Goal: Information Seeking & Learning: Learn about a topic

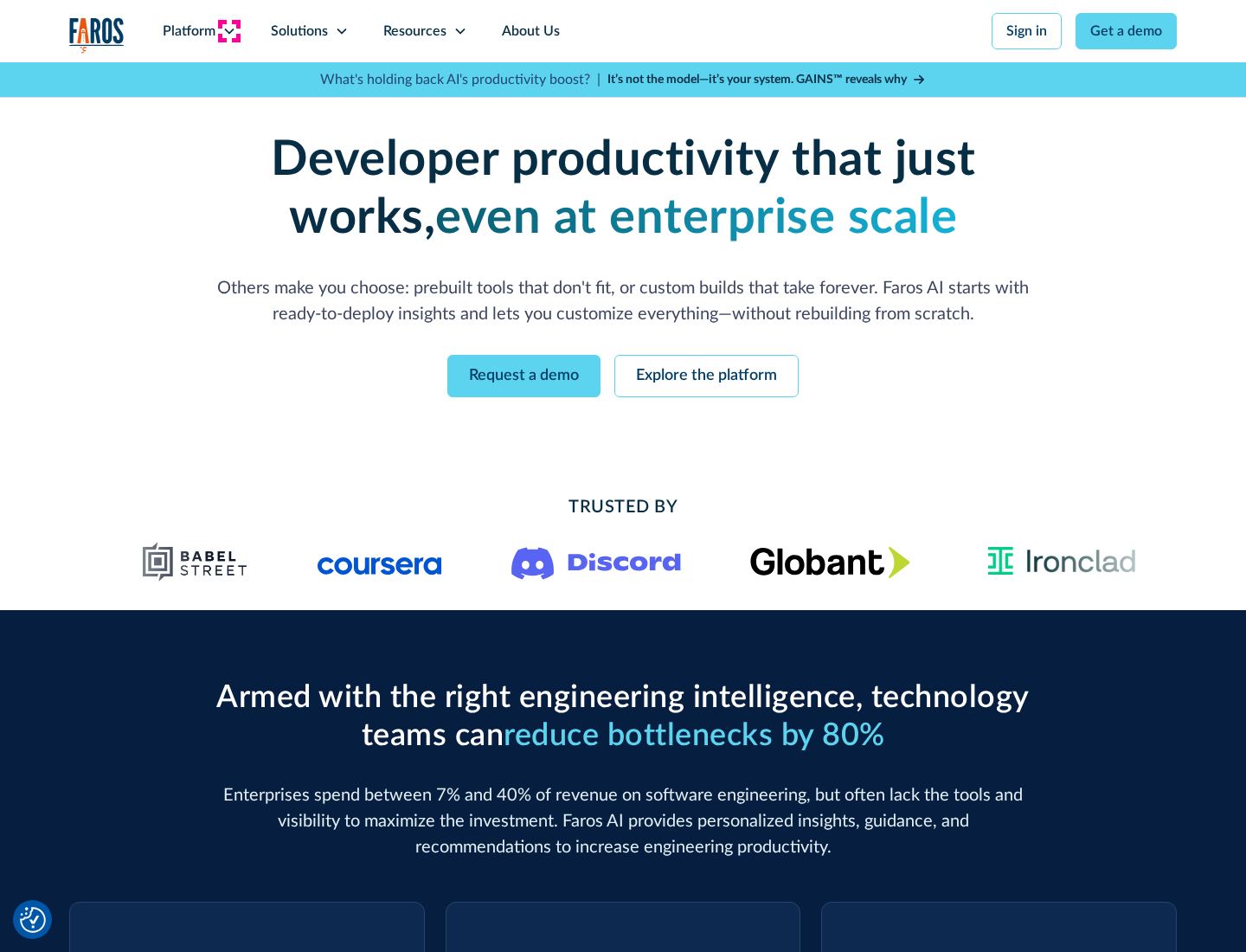
click at [228, 31] on icon at bounding box center [229, 31] width 13 height 13
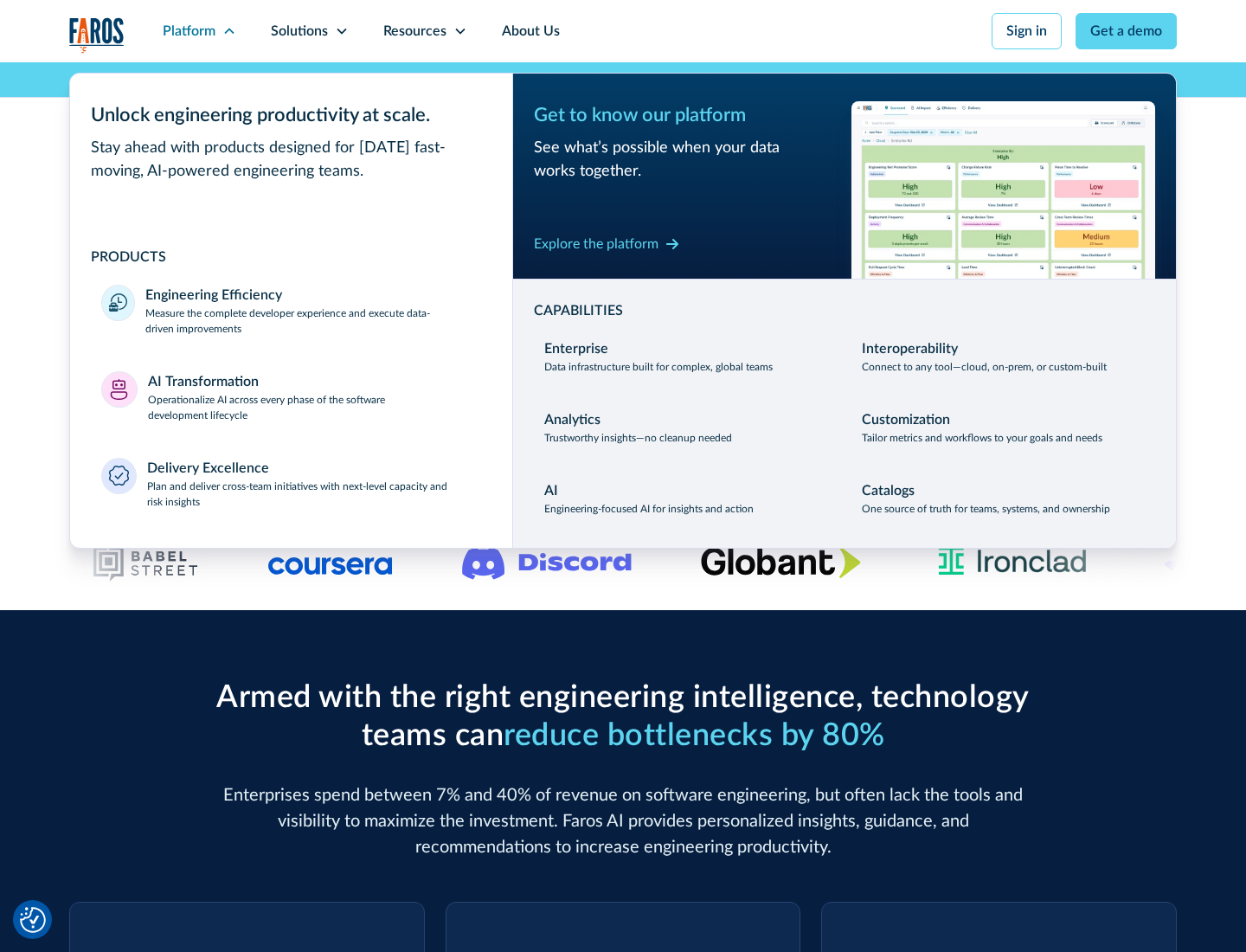
click at [313, 321] on p "Measure the complete developer experience and execute data-driven improvements" at bounding box center [313, 321] width 336 height 31
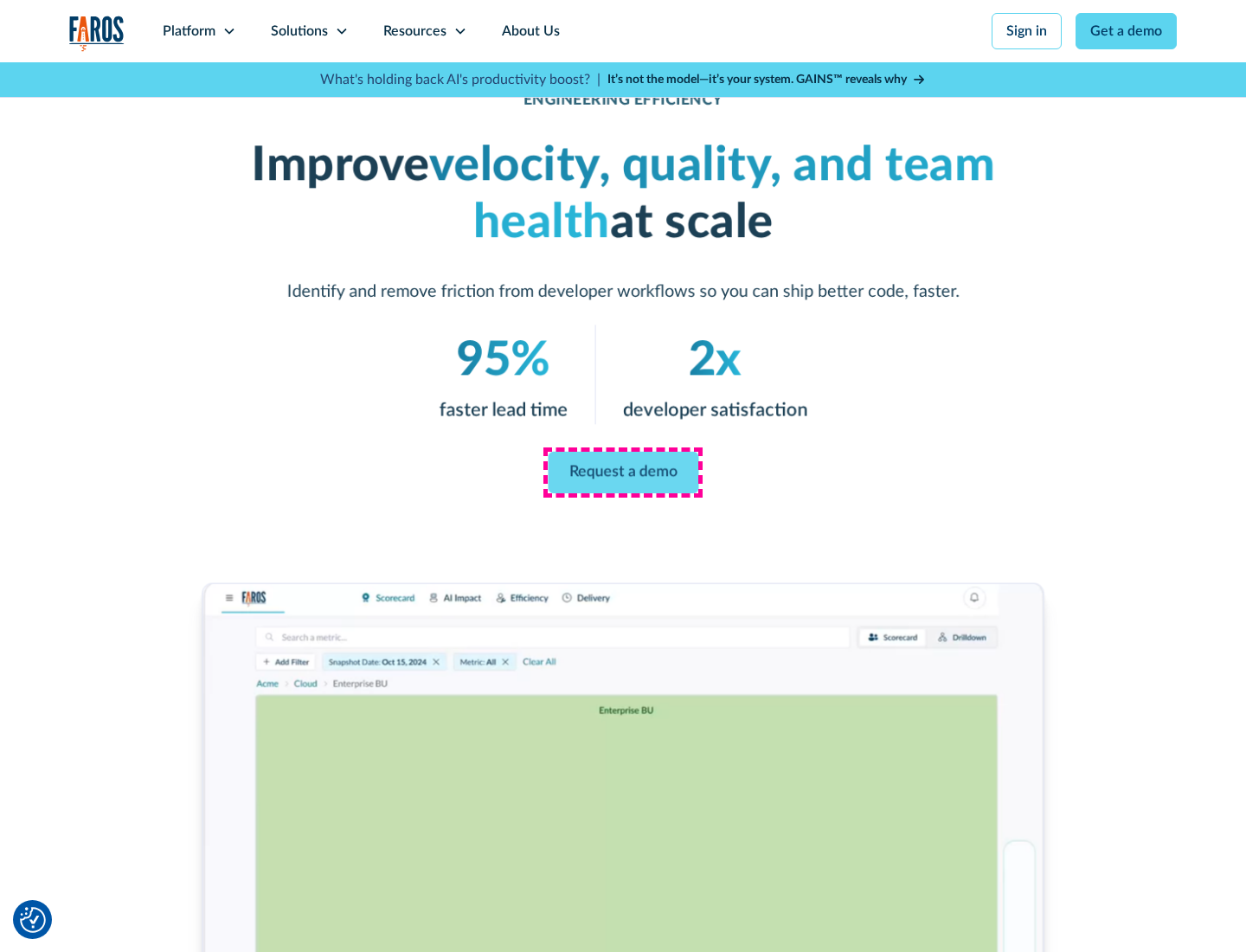
click at [623, 472] on link "Request a demo" at bounding box center [623, 472] width 151 height 41
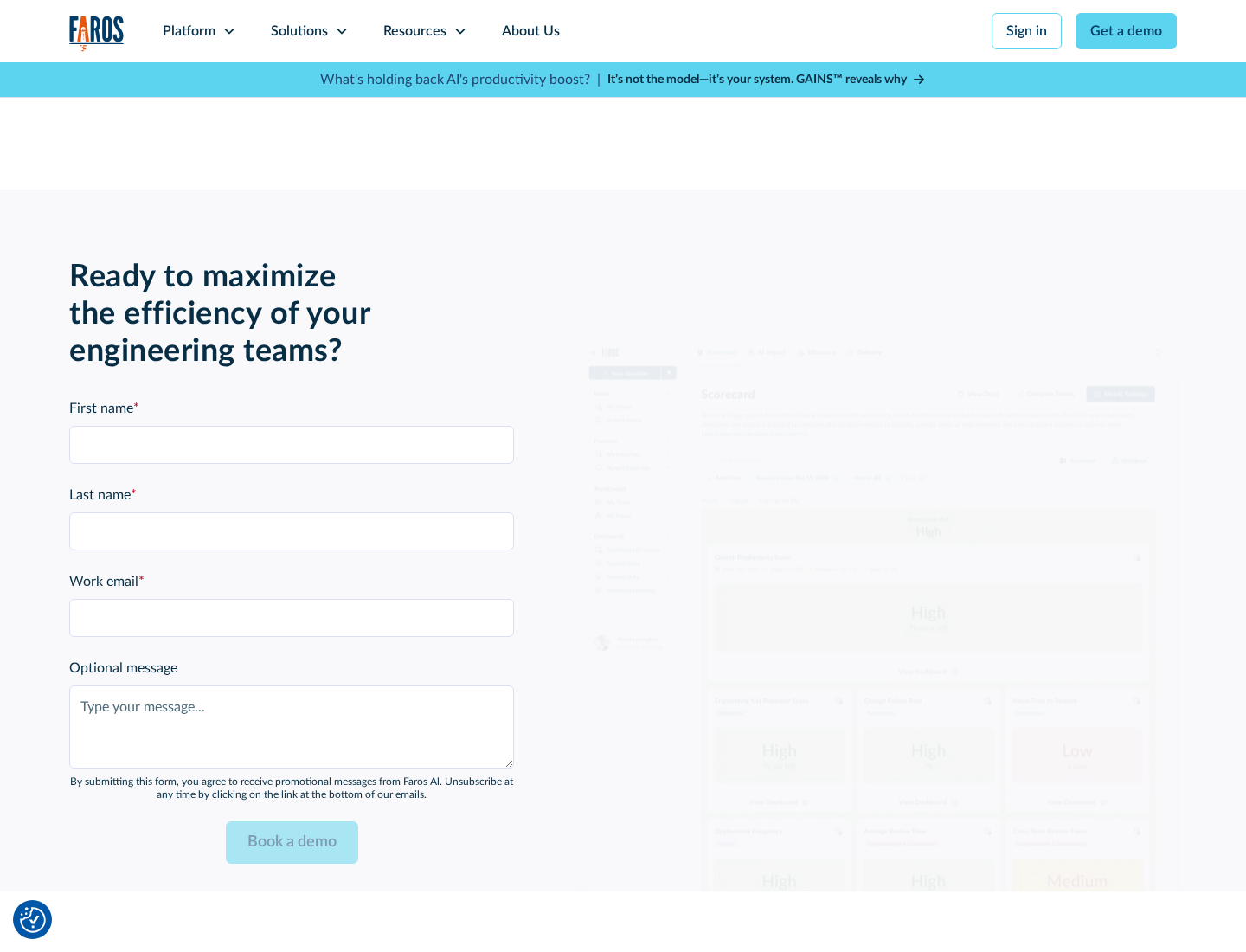
click at [228, 31] on icon at bounding box center [229, 31] width 13 height 13
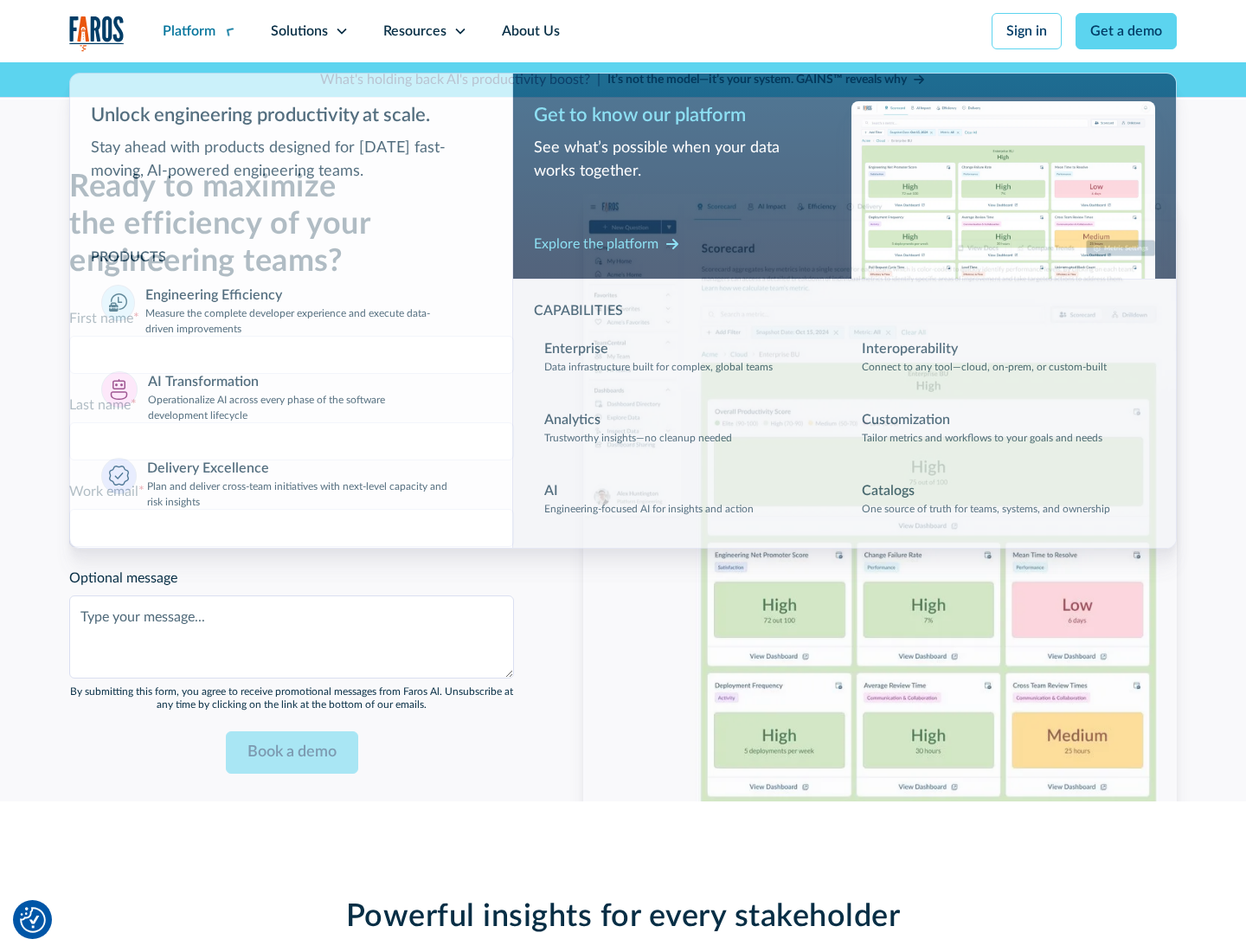
scroll to position [3795, 0]
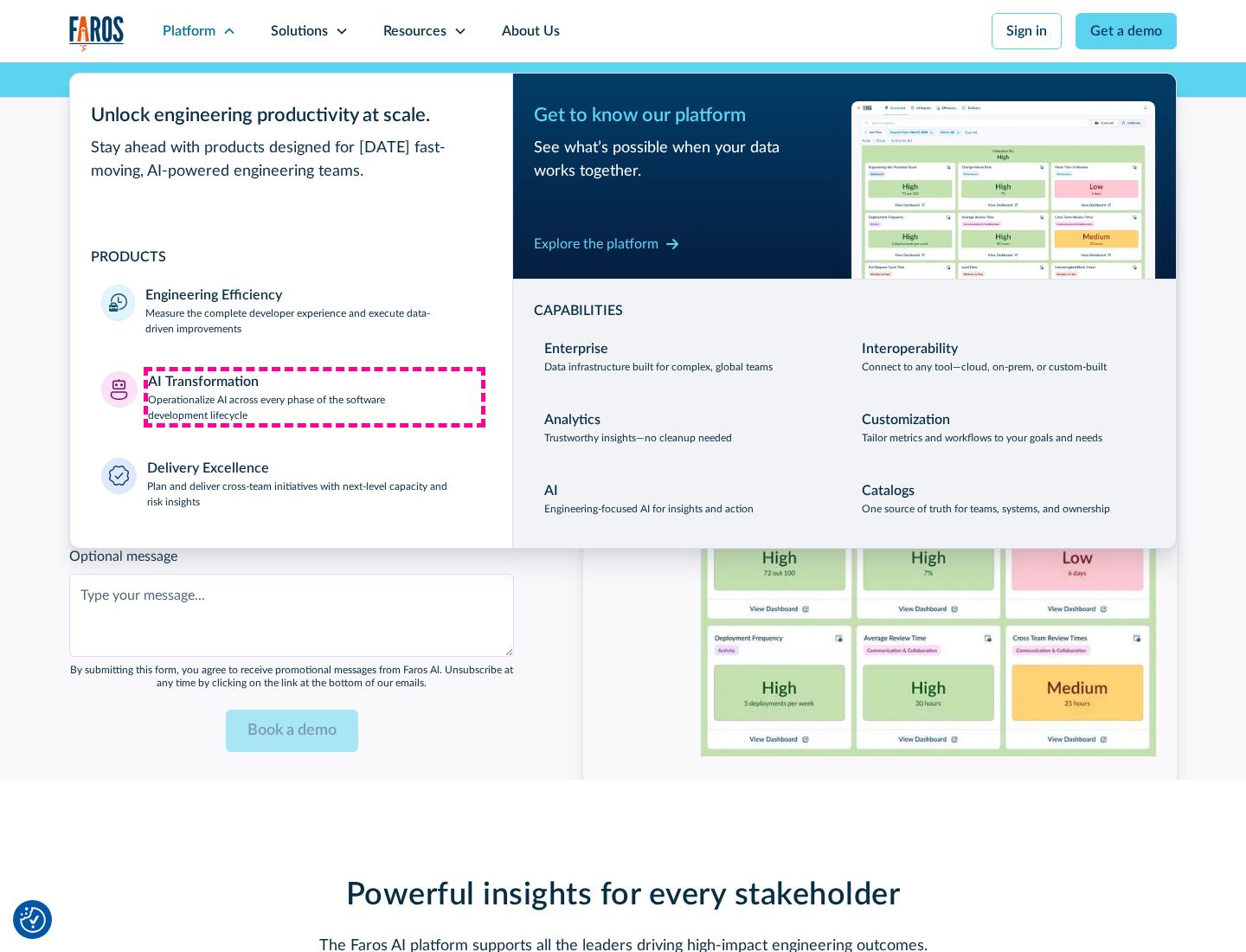
click at [314, 396] on p "Operationalize AI across every phase of the software development lifecycle" at bounding box center [315, 407] width 334 height 31
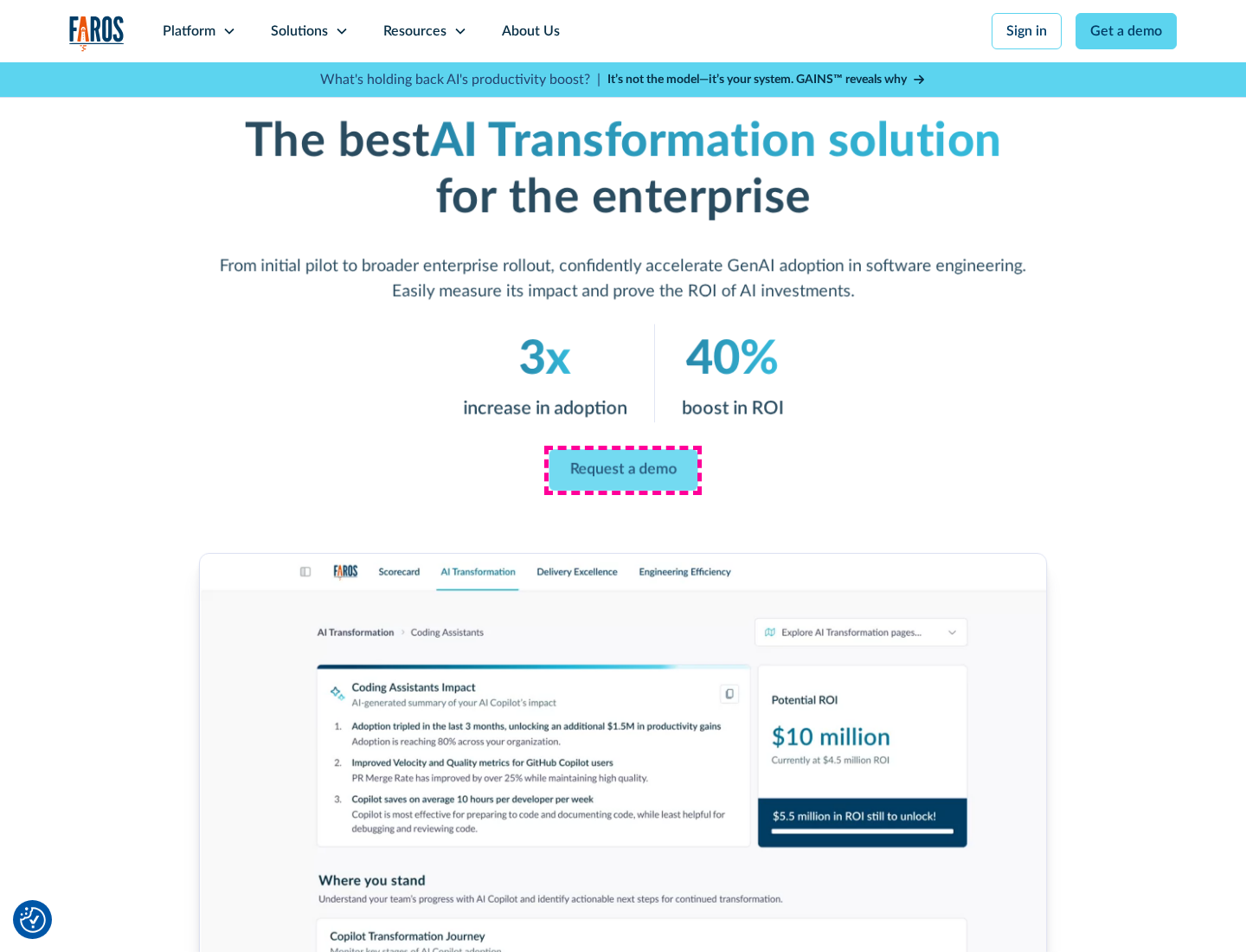
click at [623, 469] on link "Request a demo" at bounding box center [622, 470] width 149 height 41
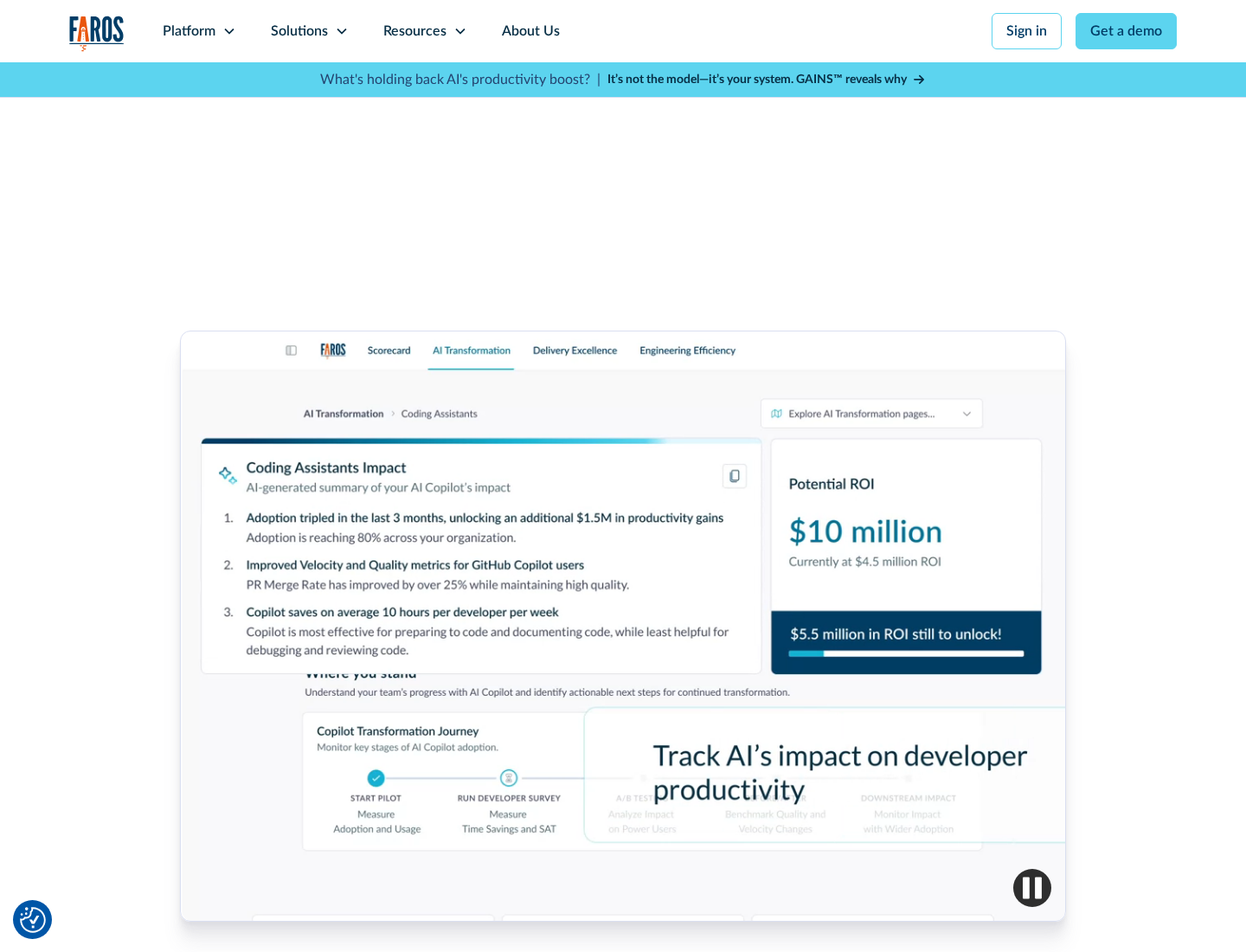
scroll to position [4211, 0]
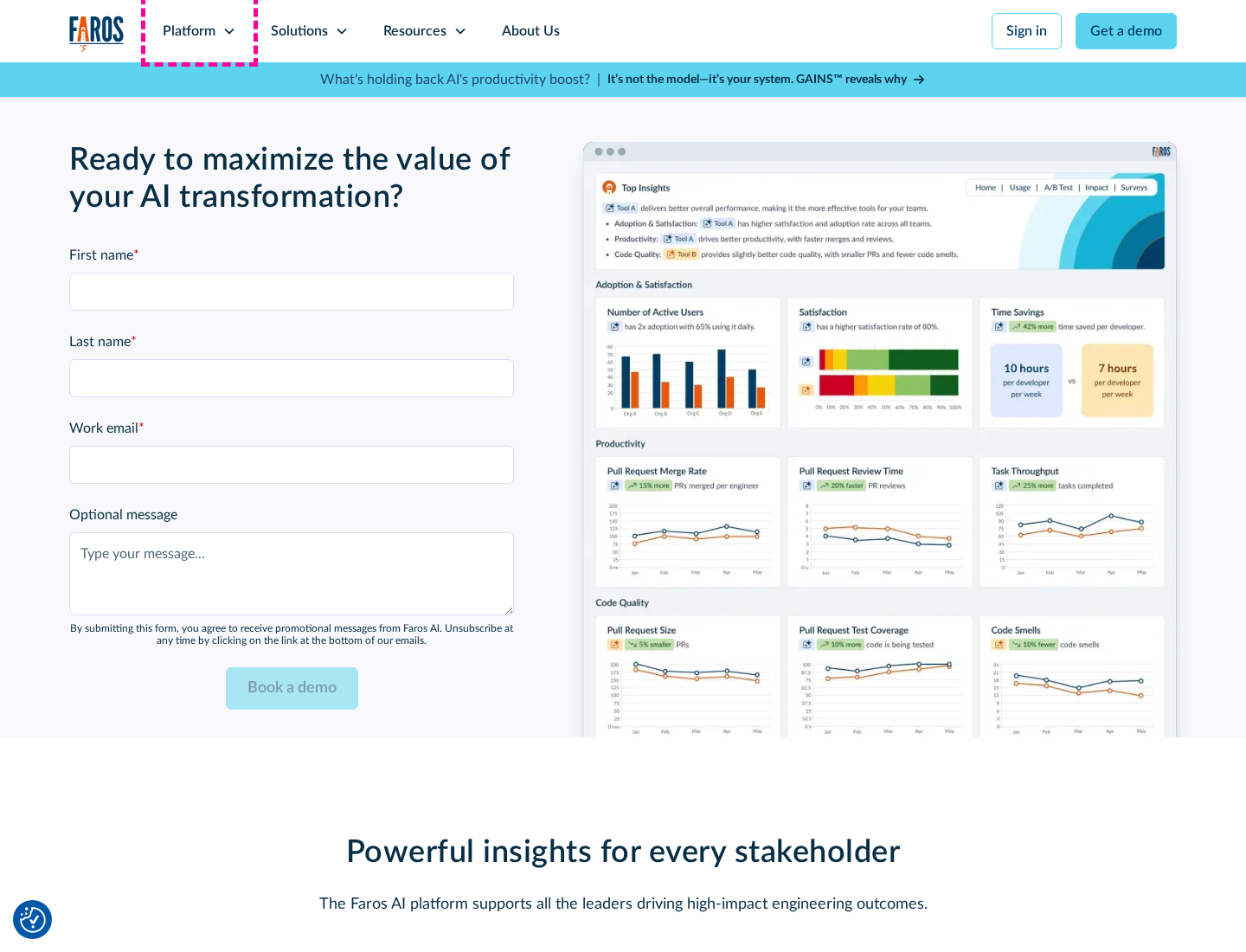
click at [199, 31] on div "Platform" at bounding box center [188, 32] width 53 height 21
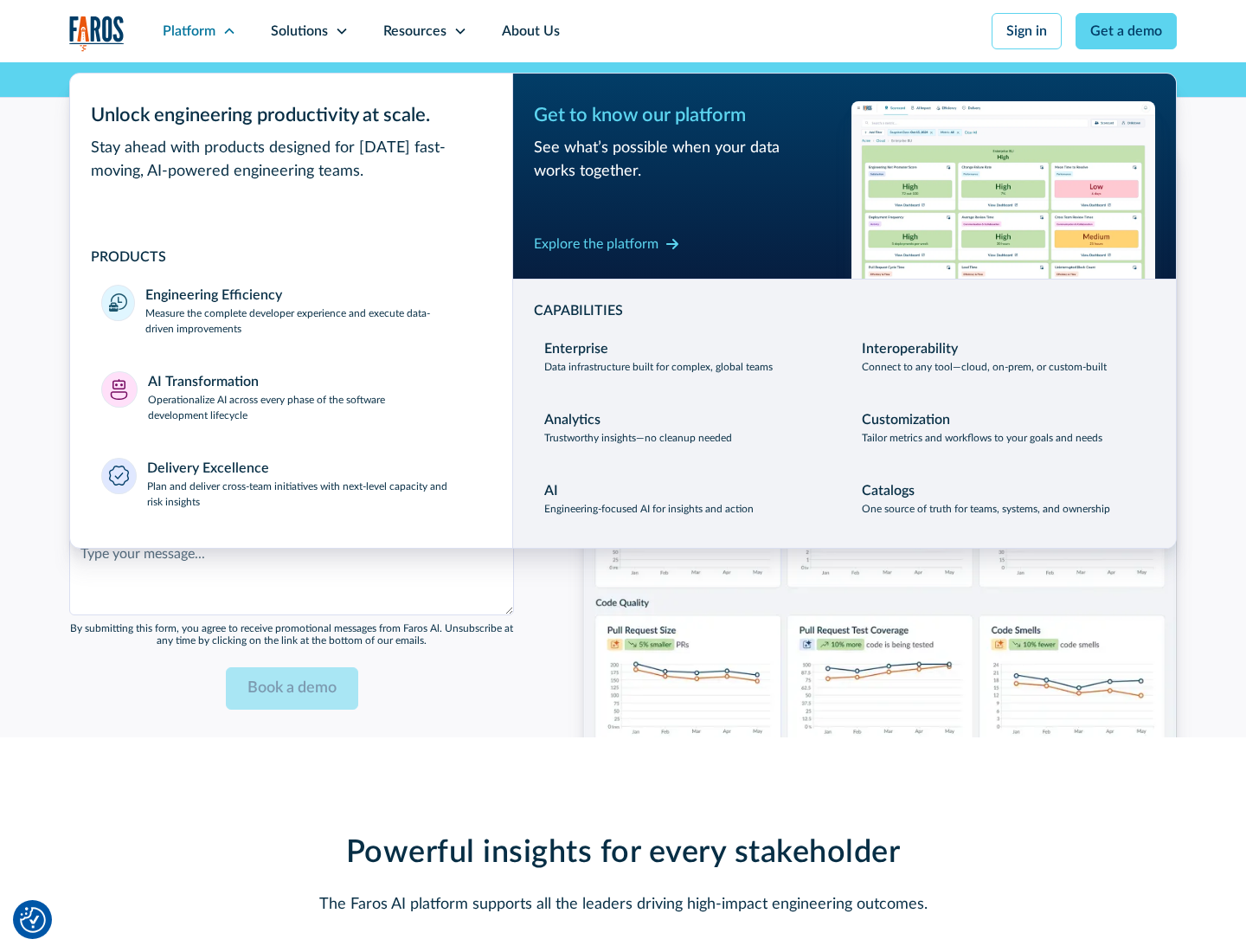
click at [596, 243] on div "Explore the platform" at bounding box center [596, 244] width 125 height 21
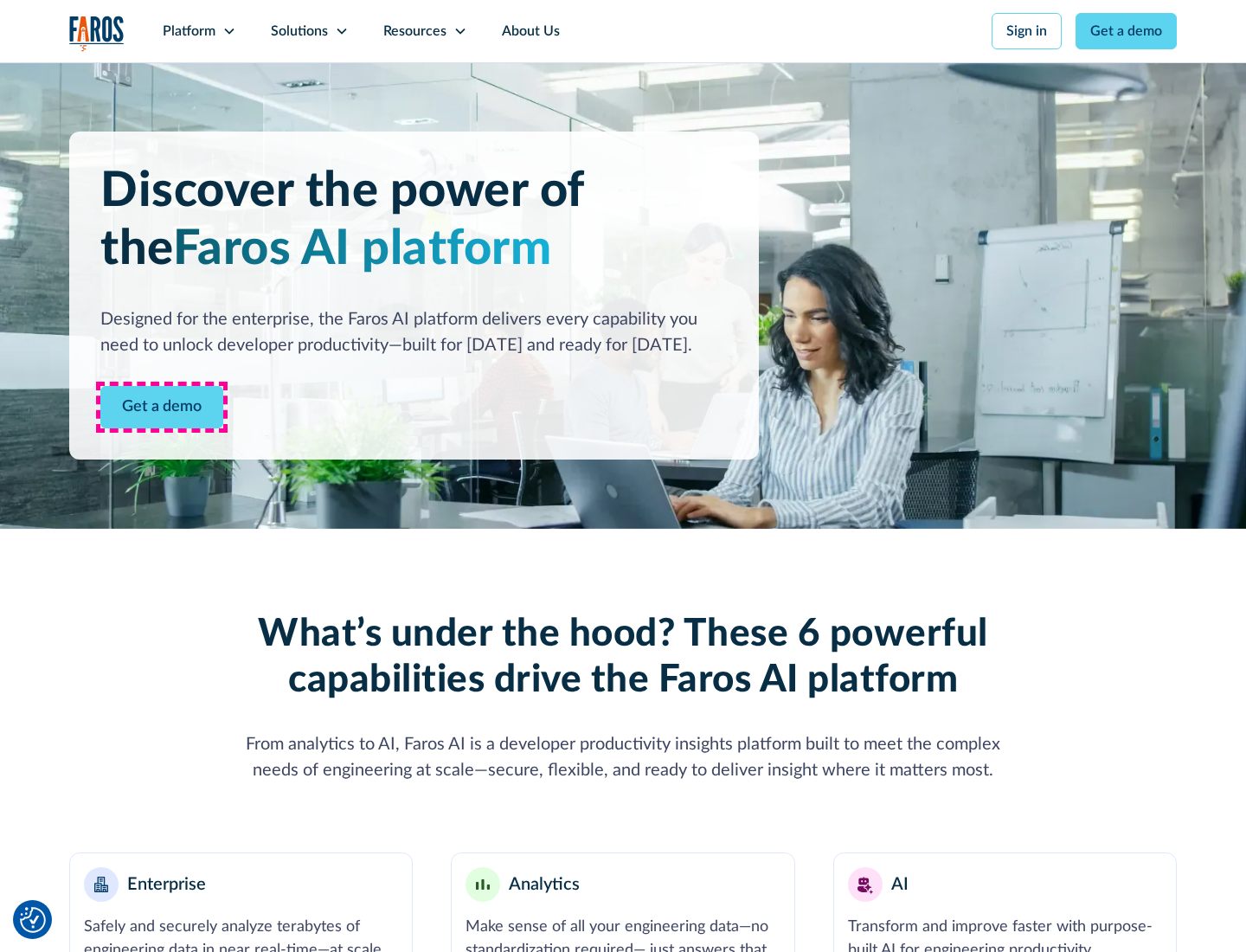
click at [162, 407] on link "Get a demo" at bounding box center [162, 407] width 123 height 42
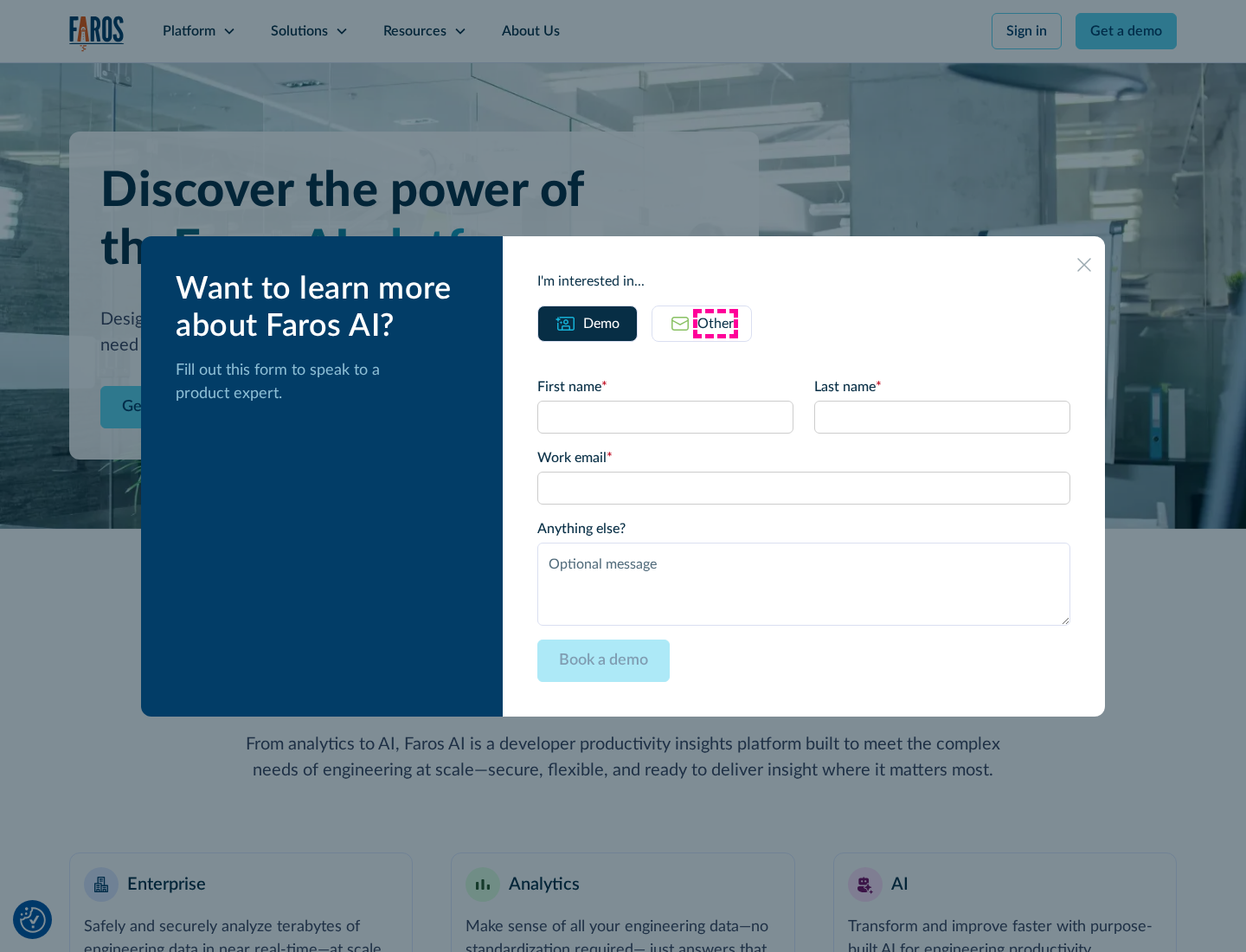
click at [715, 322] on div "Other" at bounding box center [716, 323] width 36 height 21
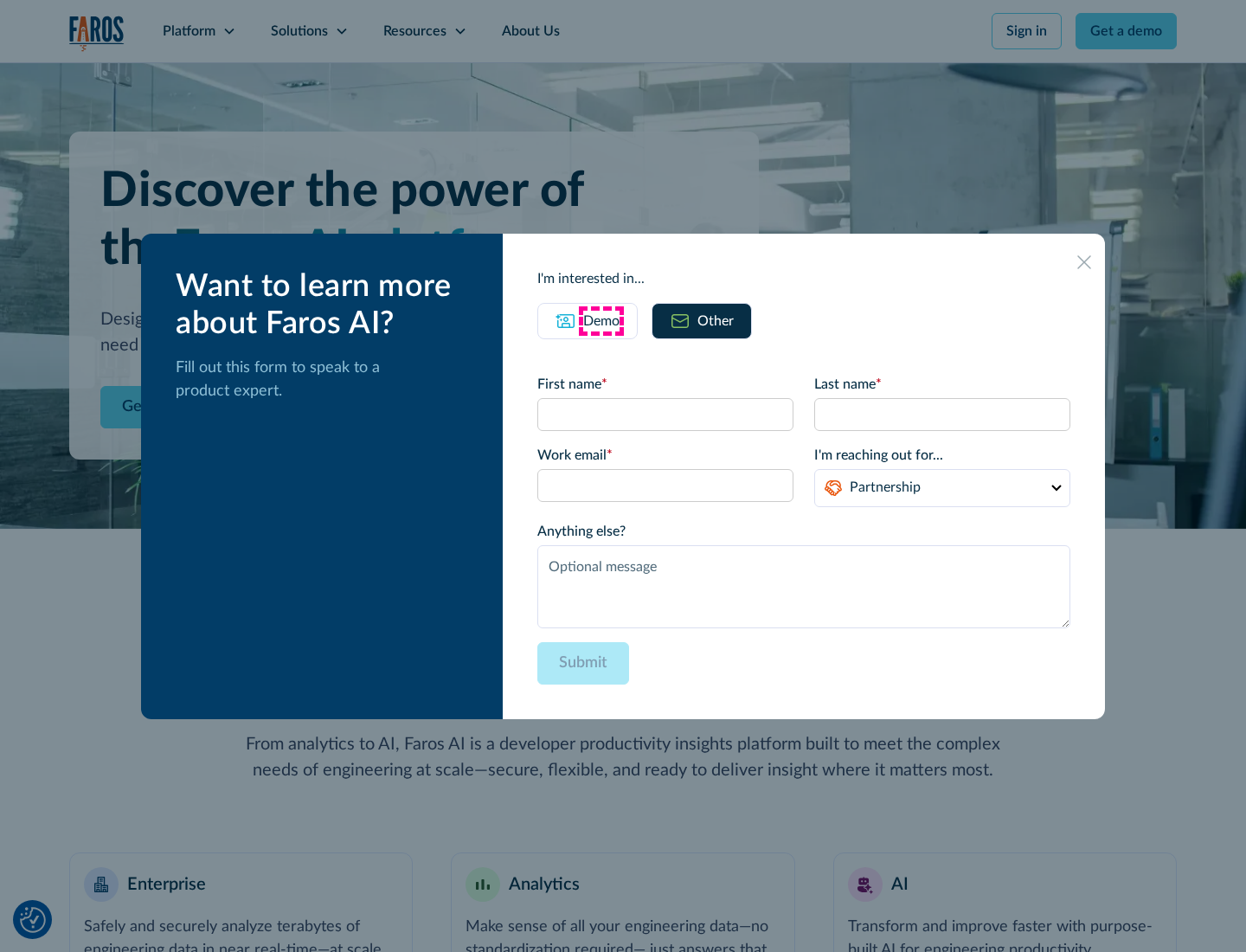
click at [601, 321] on div "Demo" at bounding box center [602, 321] width 36 height 21
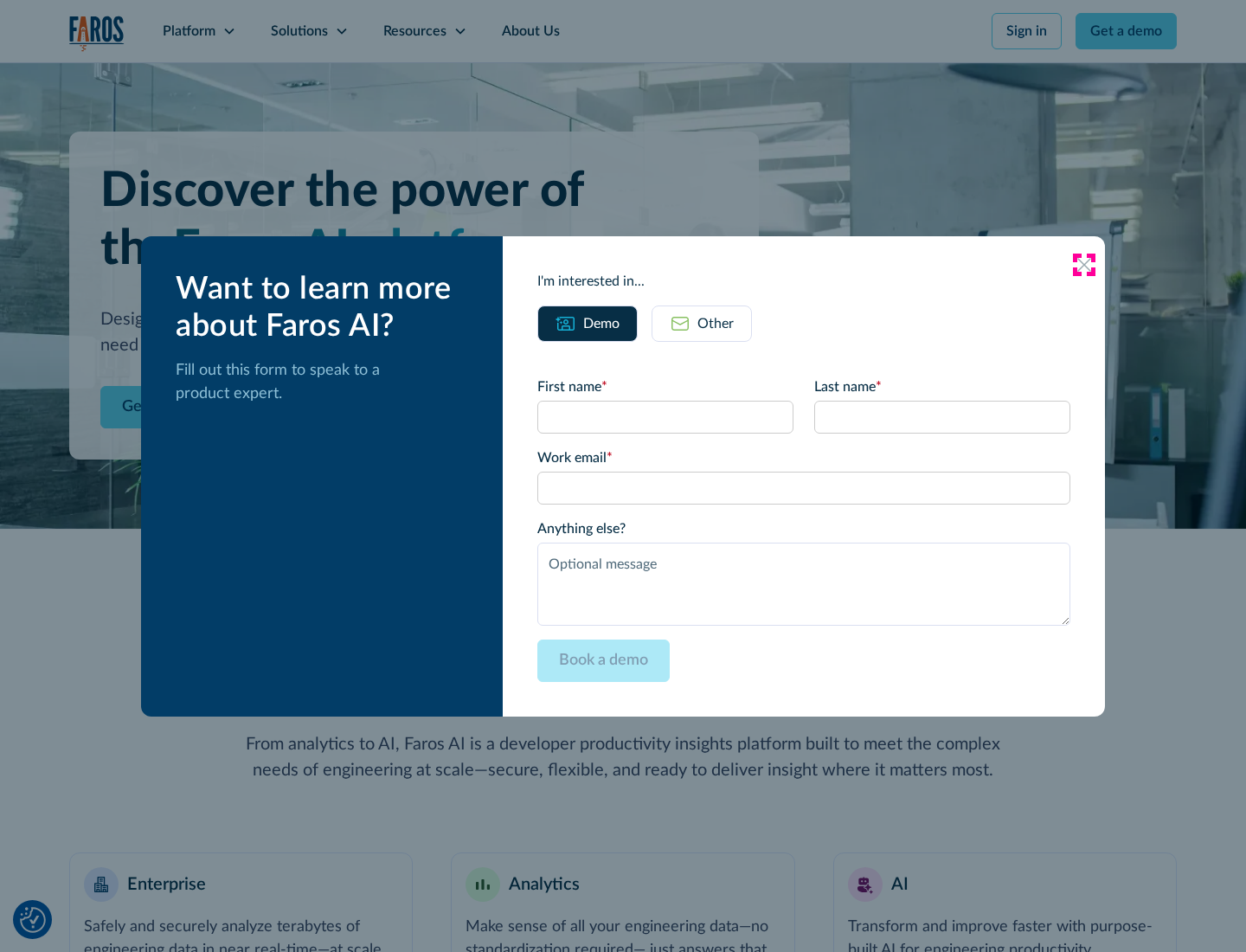
click at [1084, 264] on icon at bounding box center [1084, 265] width 13 height 13
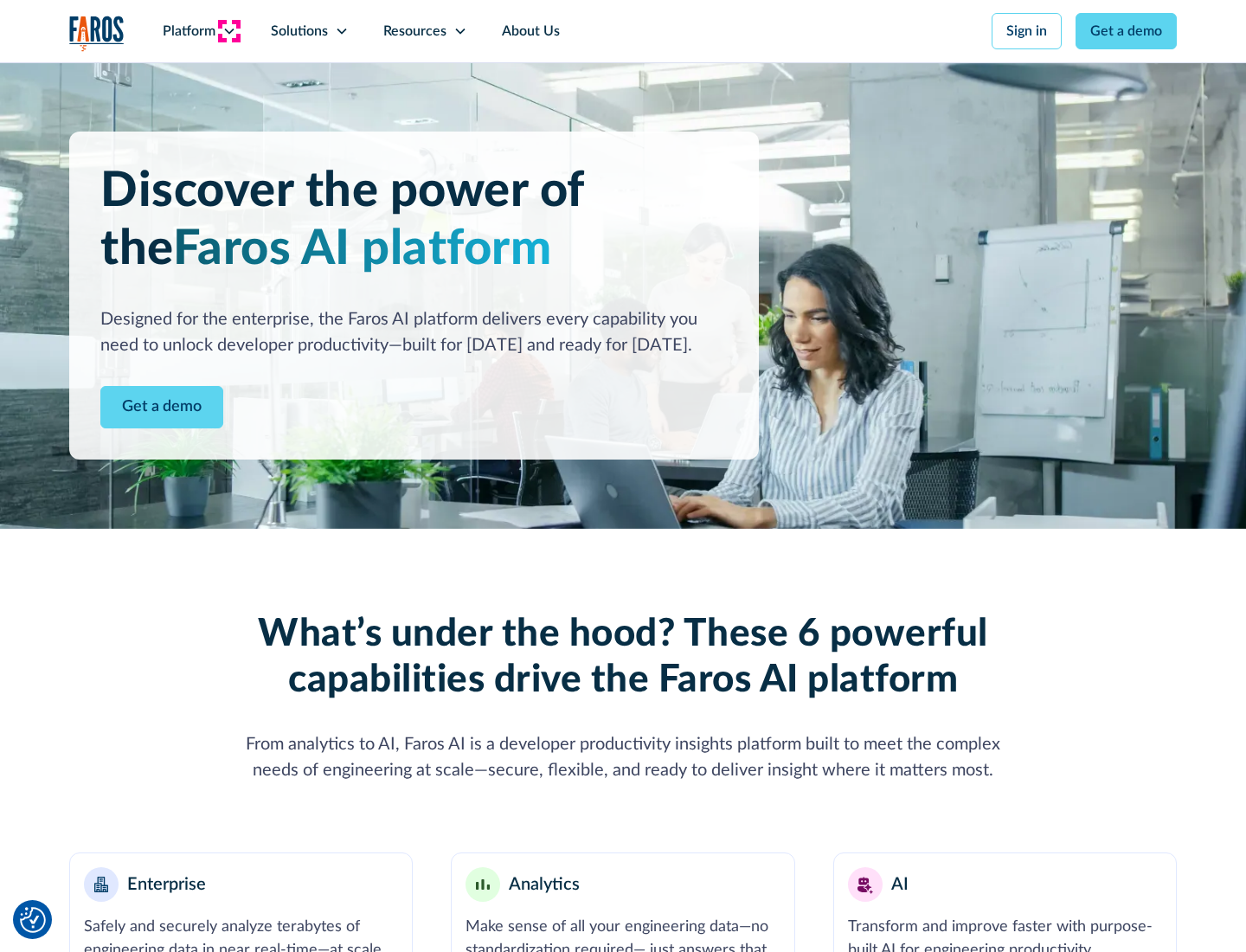
click at [228, 31] on icon at bounding box center [229, 31] width 13 height 13
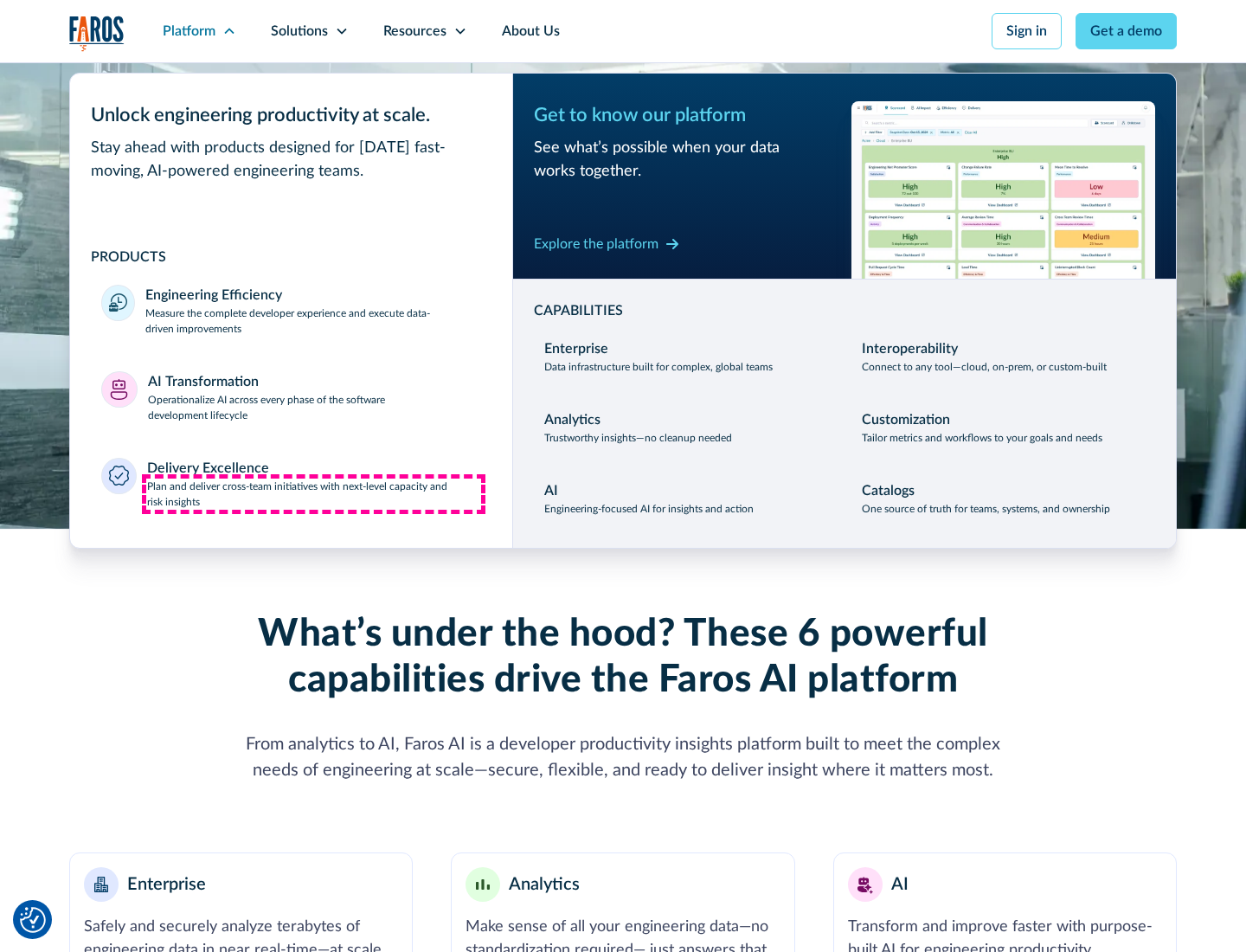
click at [313, 493] on p "Plan and deliver cross-team initiatives with next-level capacity and risk insig…" at bounding box center [314, 493] width 335 height 31
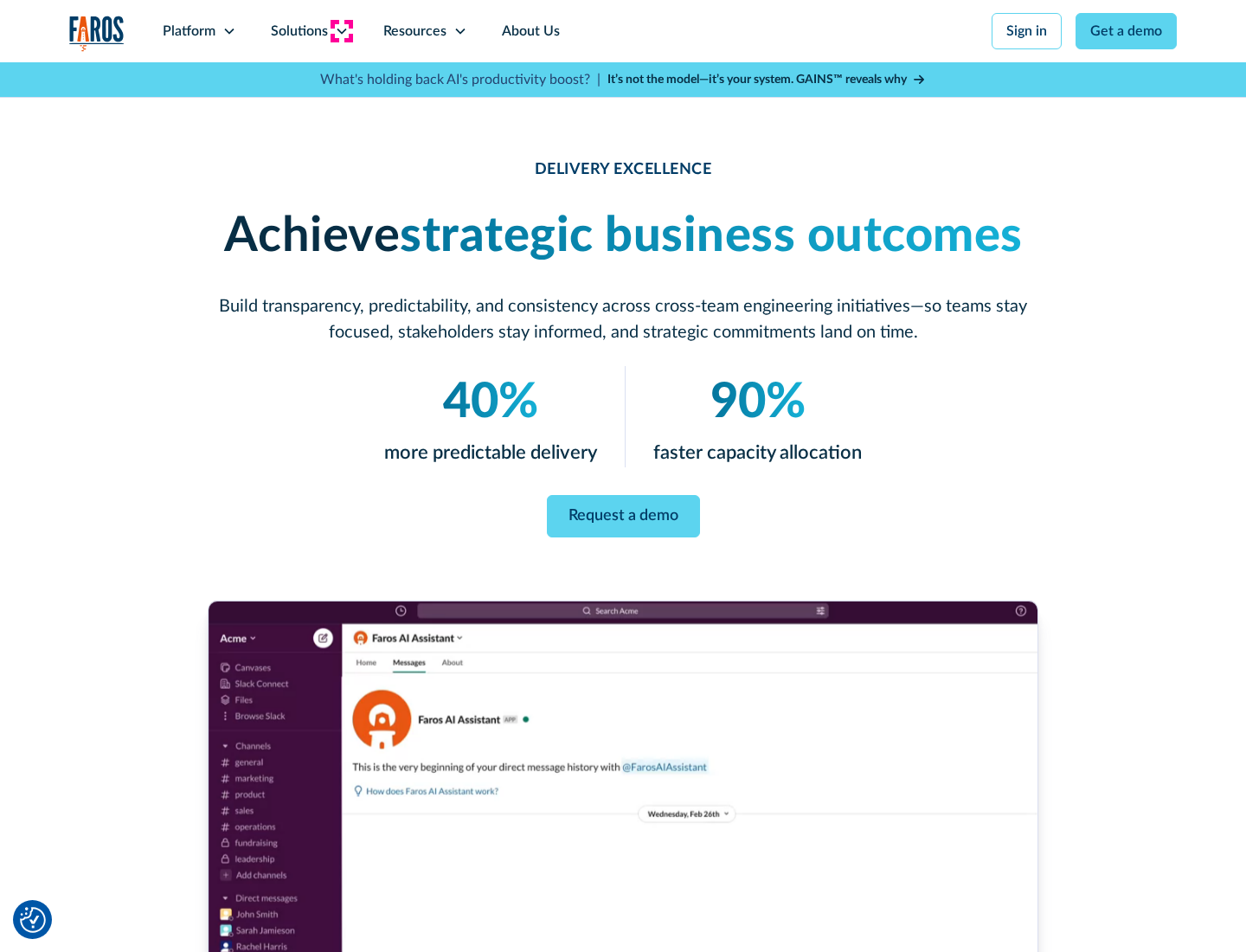
click at [341, 31] on icon at bounding box center [342, 31] width 13 height 13
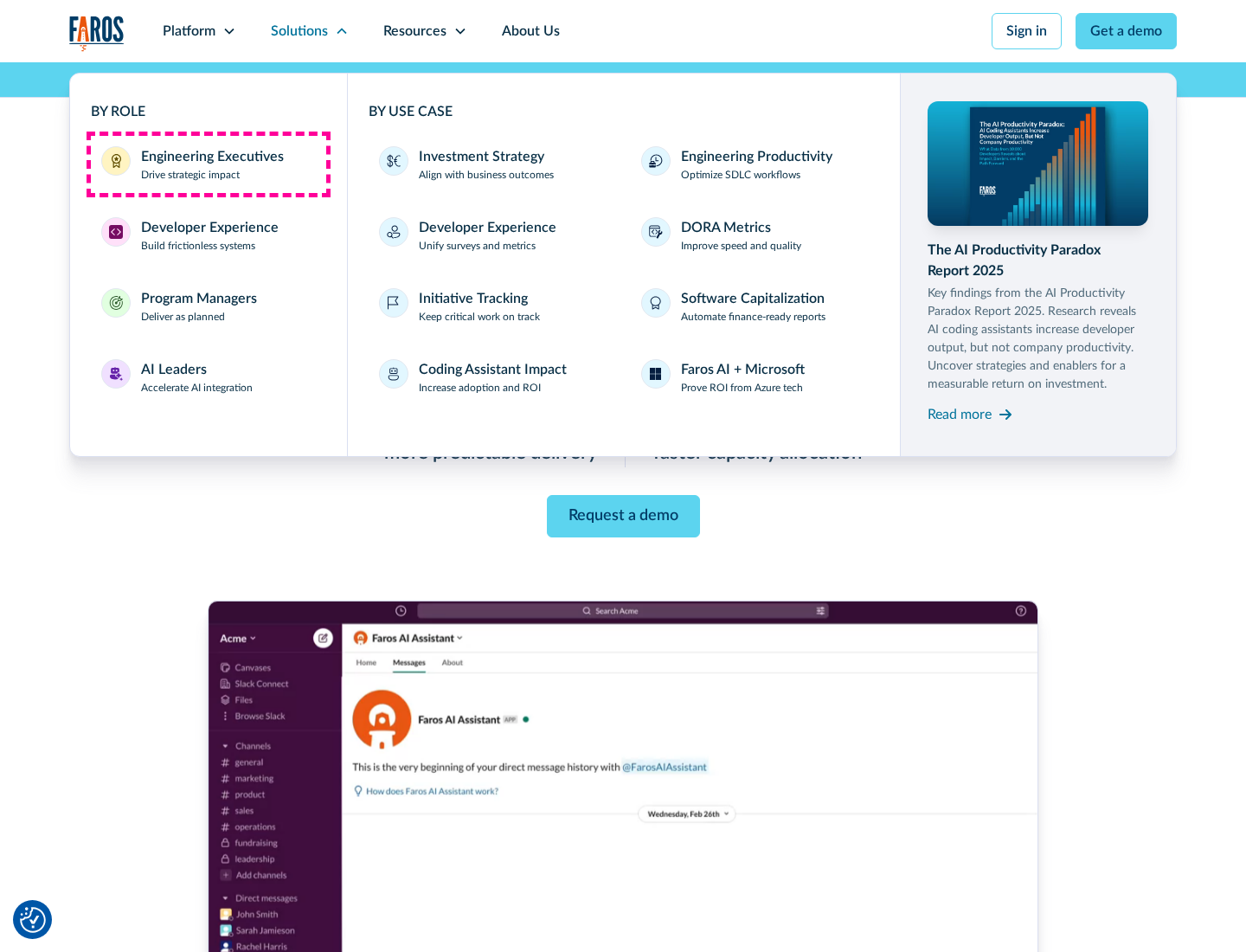
click at [207, 164] on div "Engineering Executives" at bounding box center [212, 156] width 143 height 21
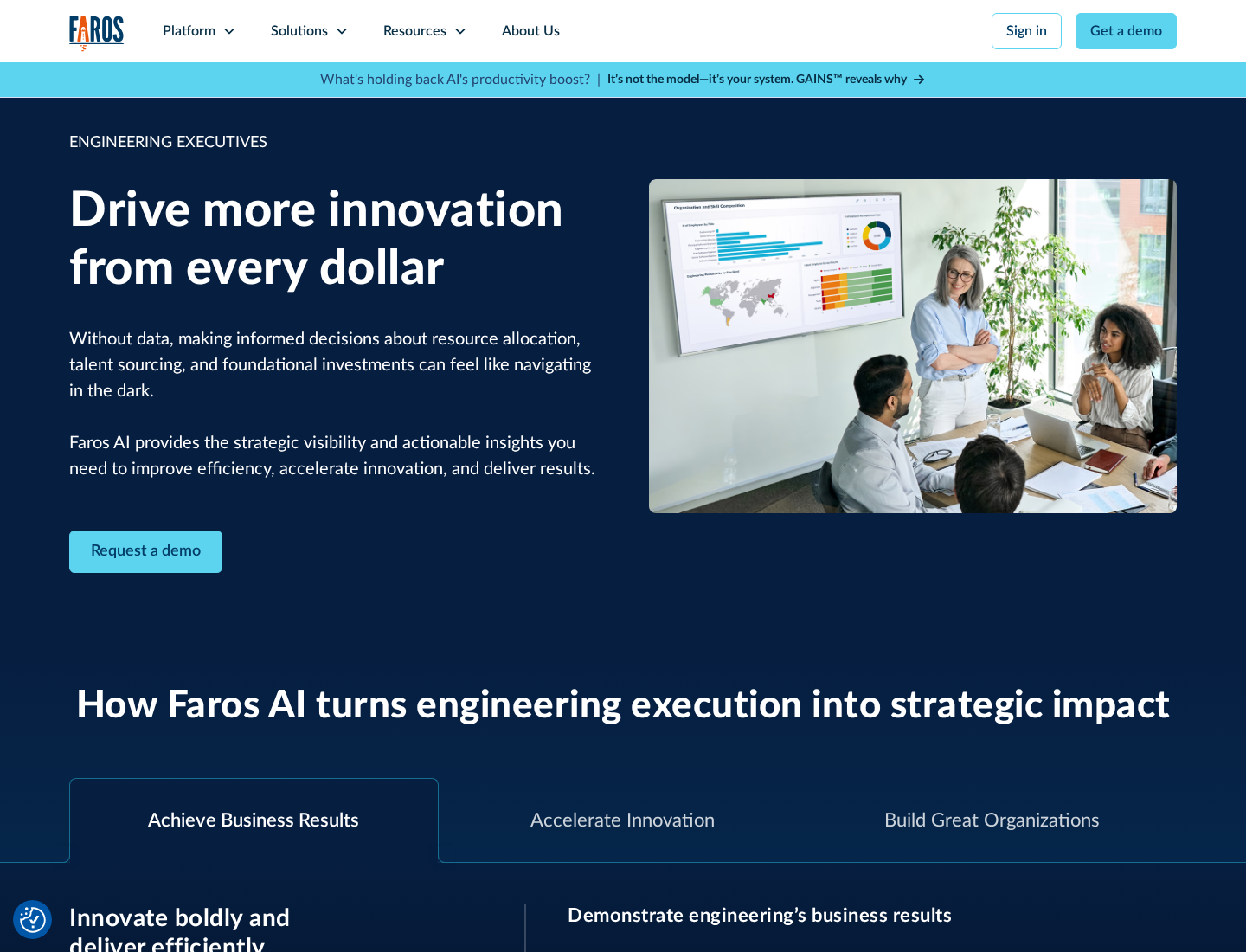
click at [341, 31] on icon at bounding box center [342, 31] width 13 height 13
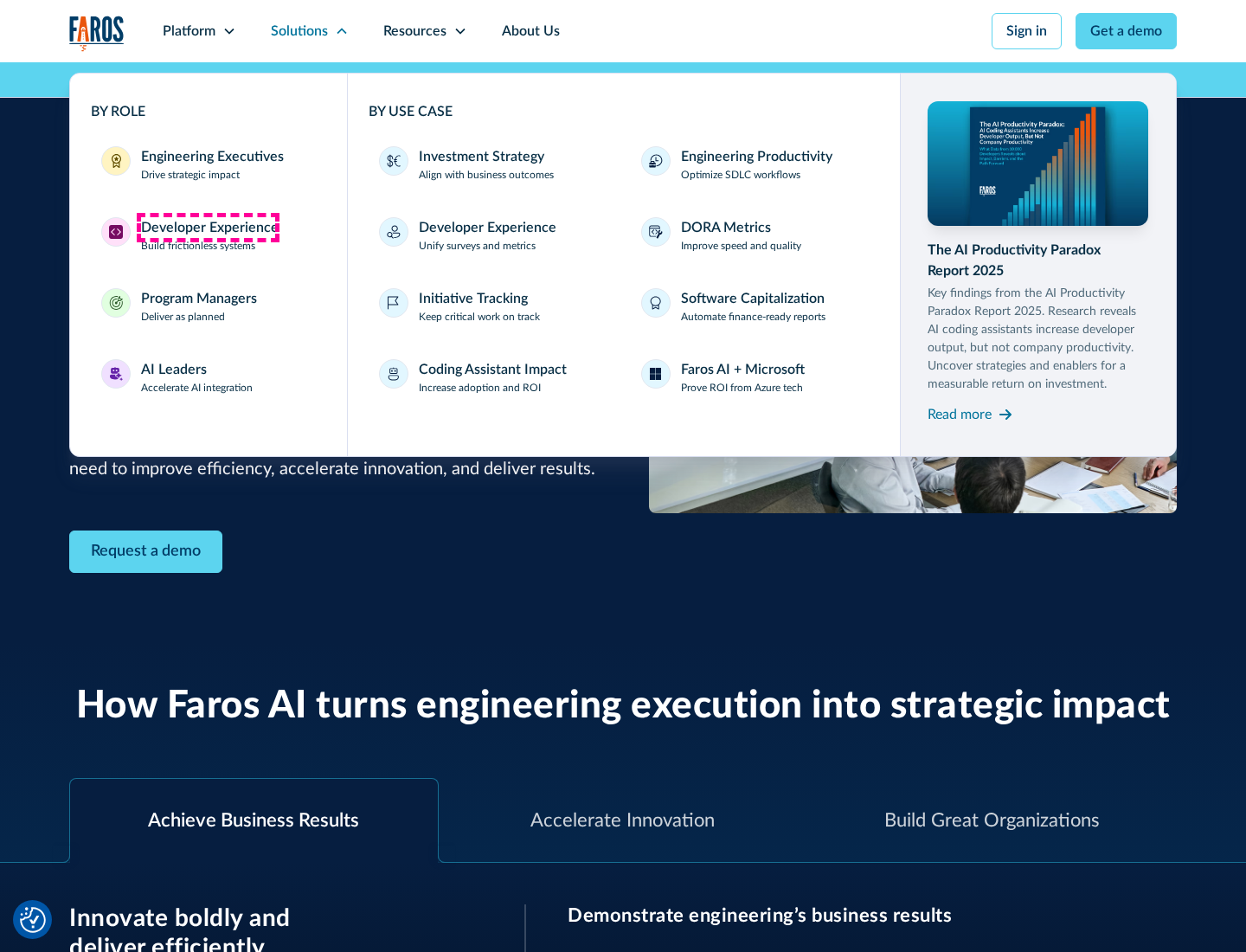
click at [207, 227] on div "Developer Experience" at bounding box center [209, 227] width 137 height 21
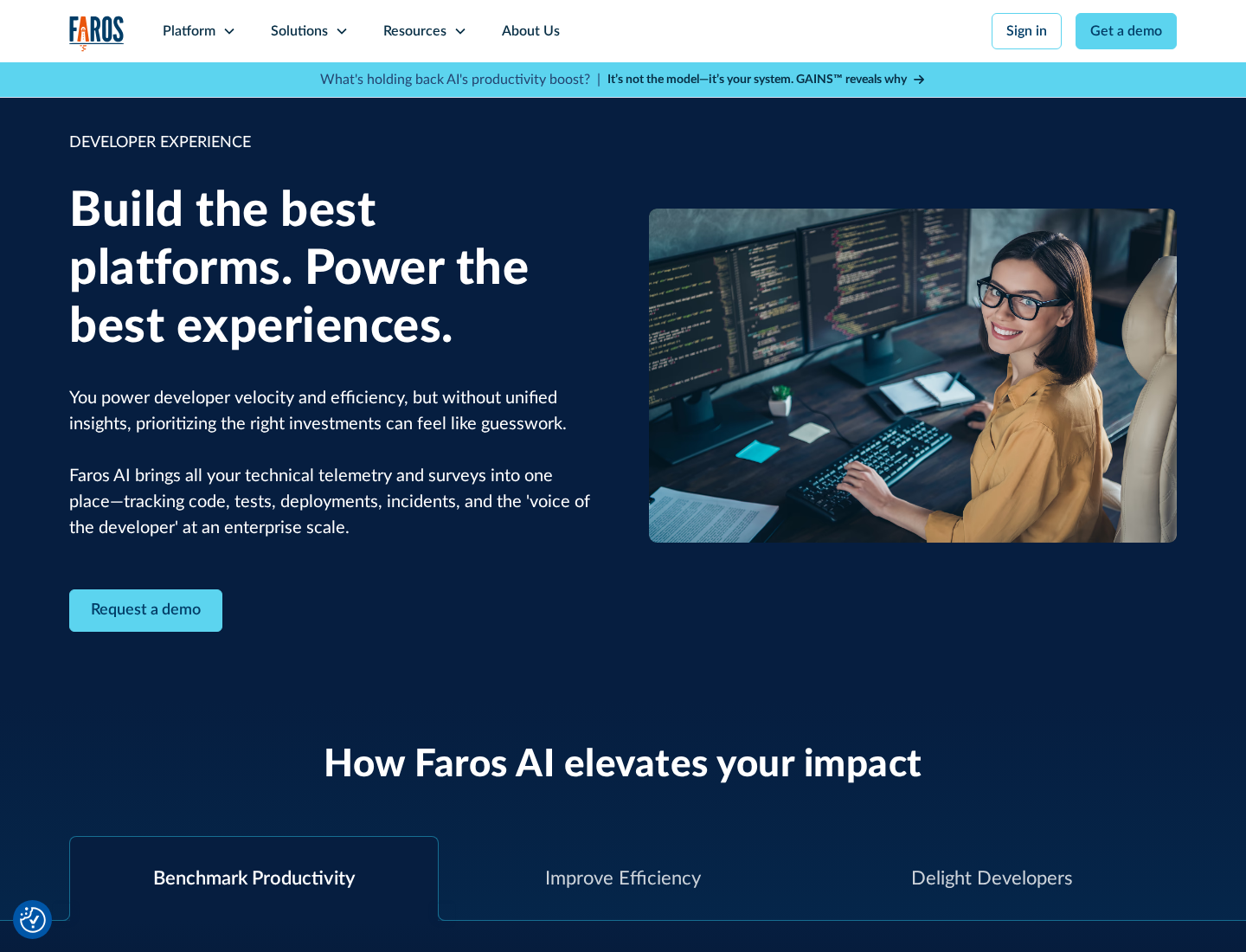
click at [309, 31] on div "Solutions" at bounding box center [299, 32] width 57 height 21
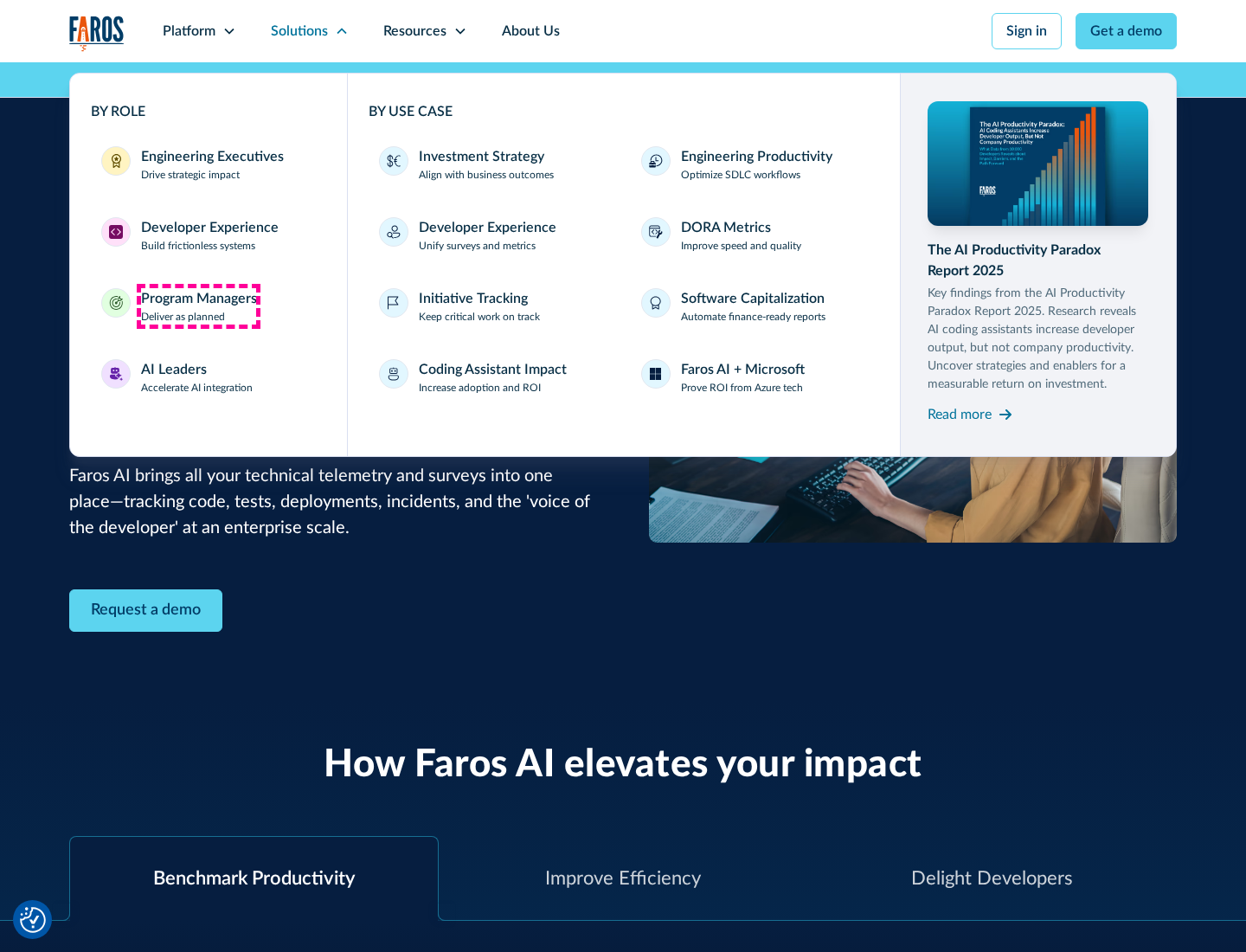
click at [198, 306] on div "Program Managers" at bounding box center [199, 298] width 116 height 21
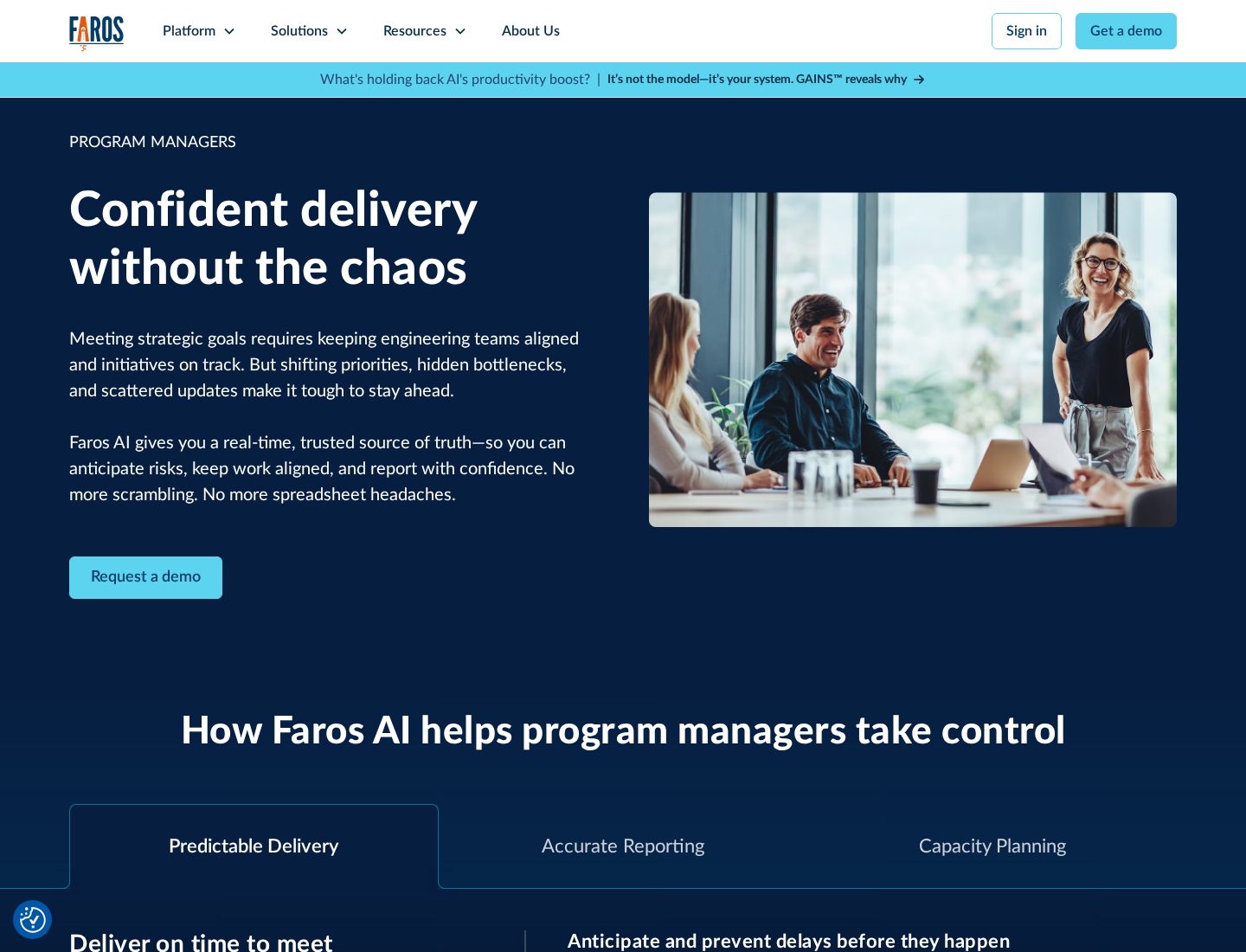
click at [341, 31] on icon at bounding box center [342, 31] width 13 height 13
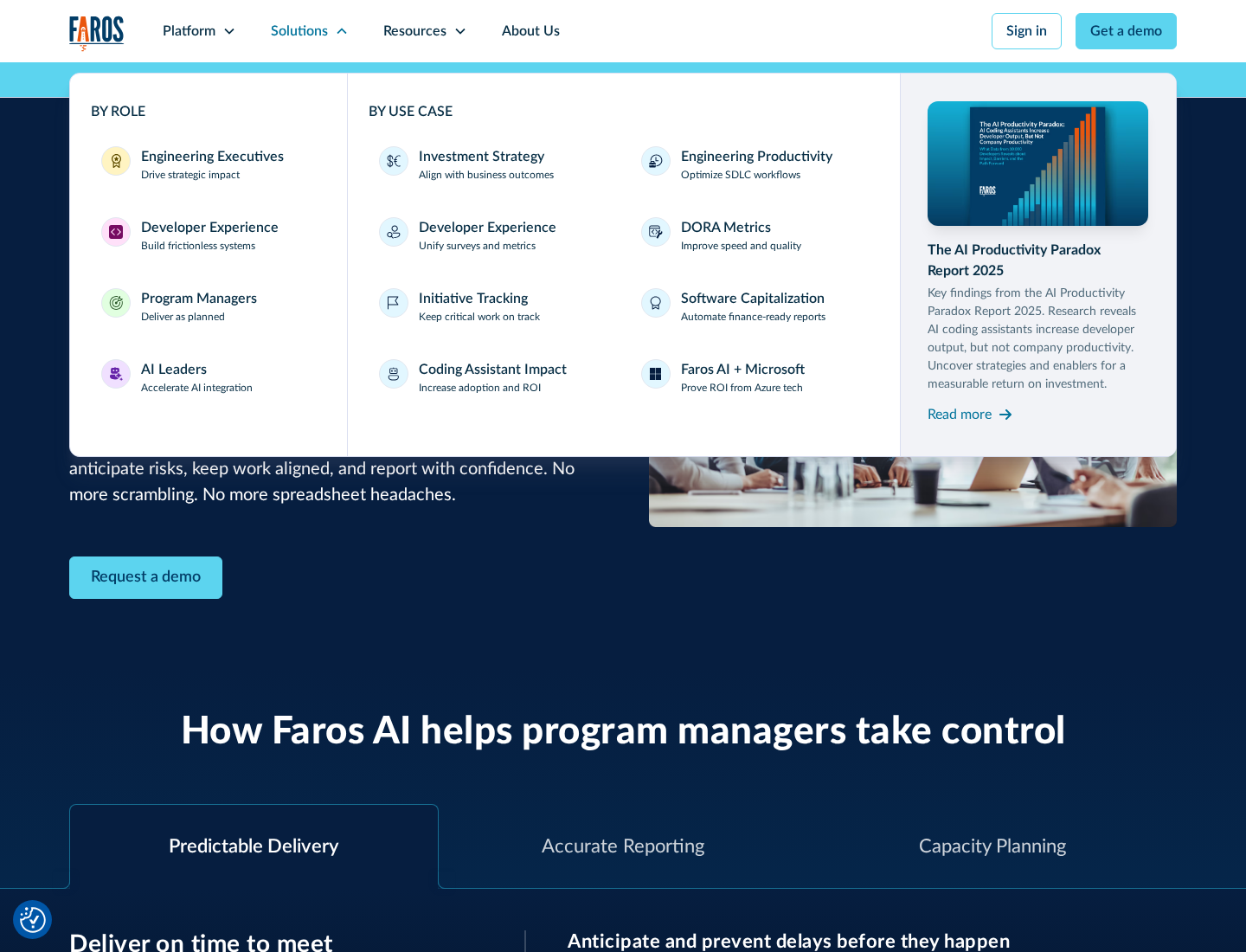
click at [198, 377] on div "AI Leaders" at bounding box center [174, 369] width 66 height 21
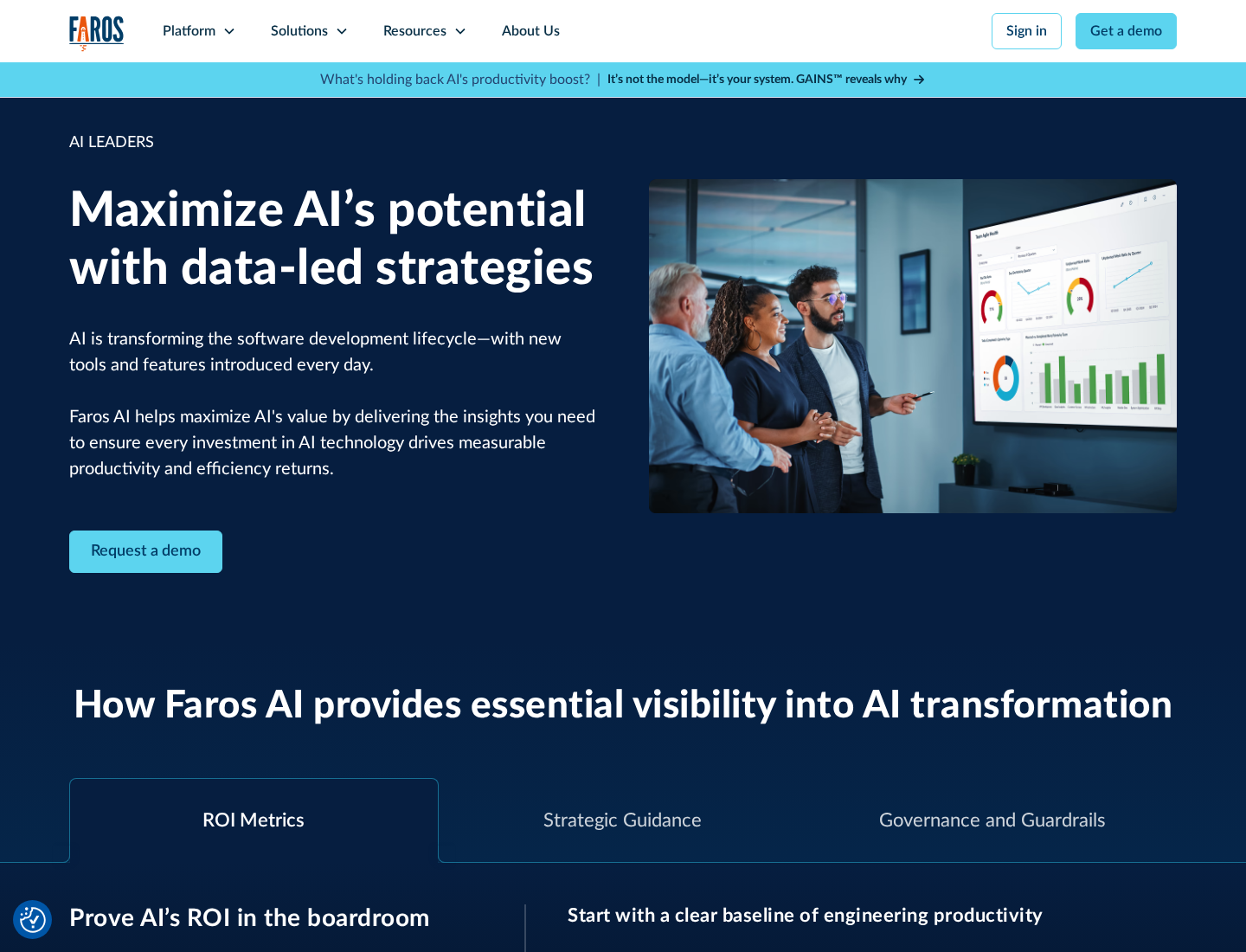
click at [341, 31] on icon at bounding box center [342, 31] width 13 height 13
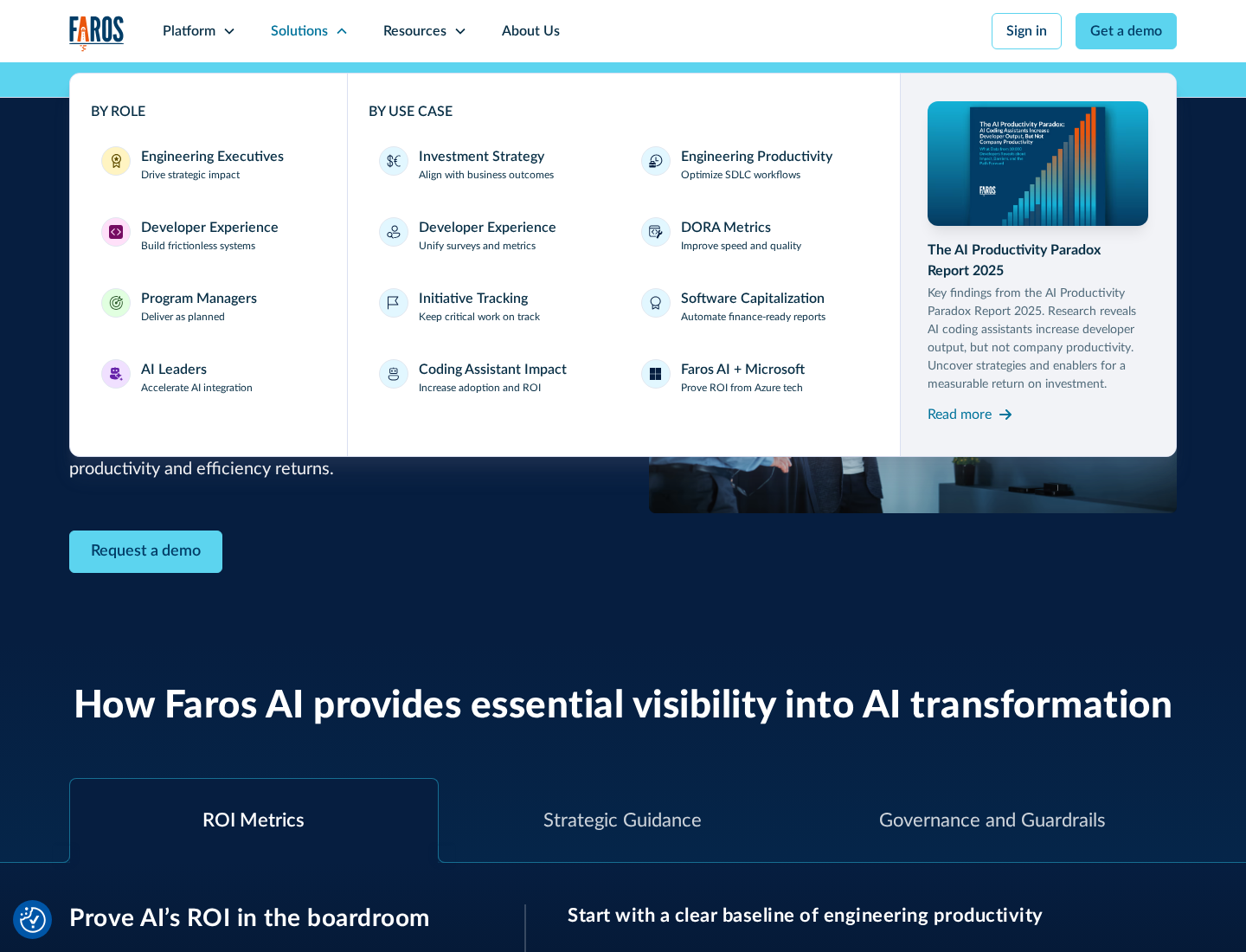
click at [479, 156] on div "Investment Strategy" at bounding box center [481, 156] width 126 height 21
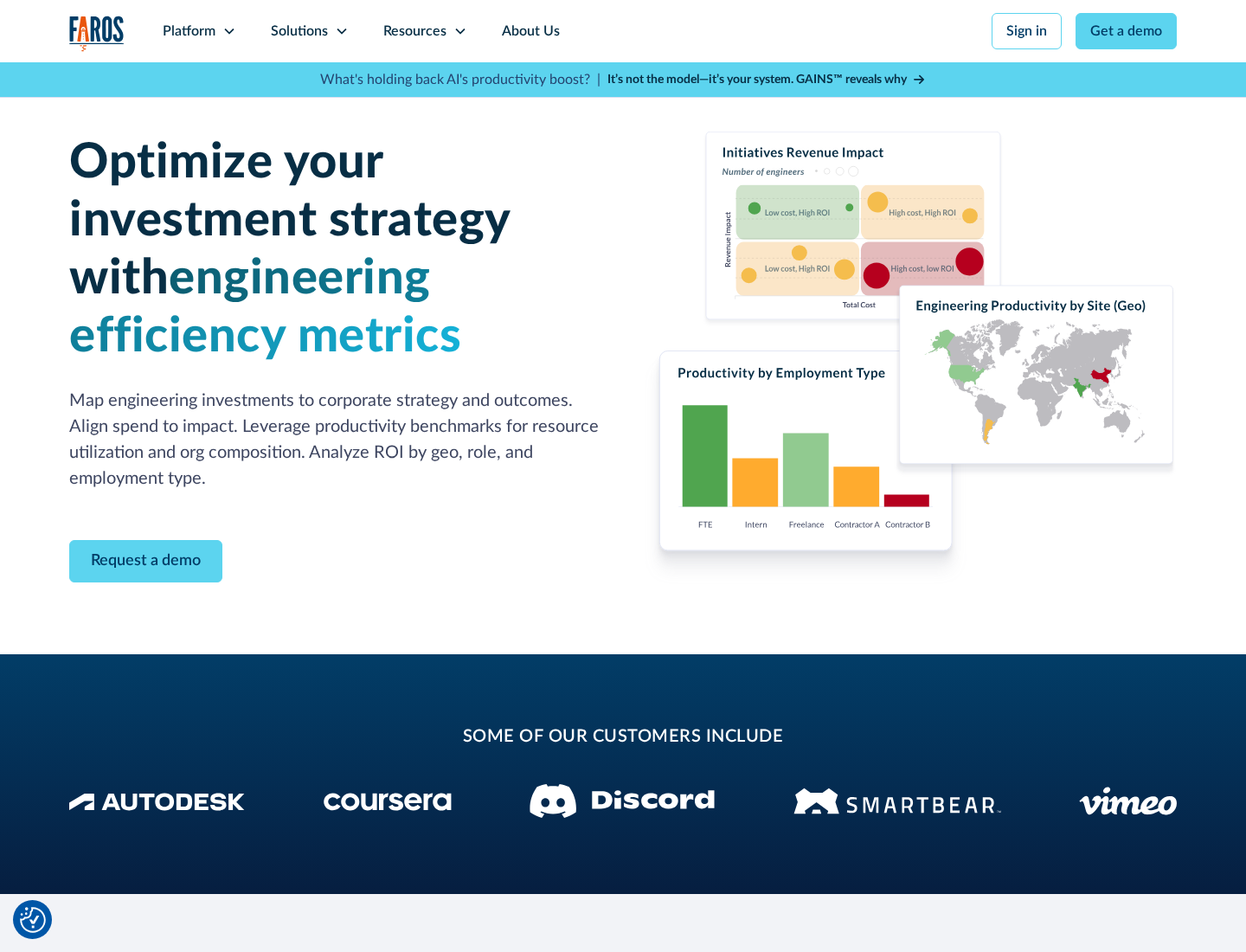
click at [341, 31] on icon at bounding box center [342, 31] width 13 height 13
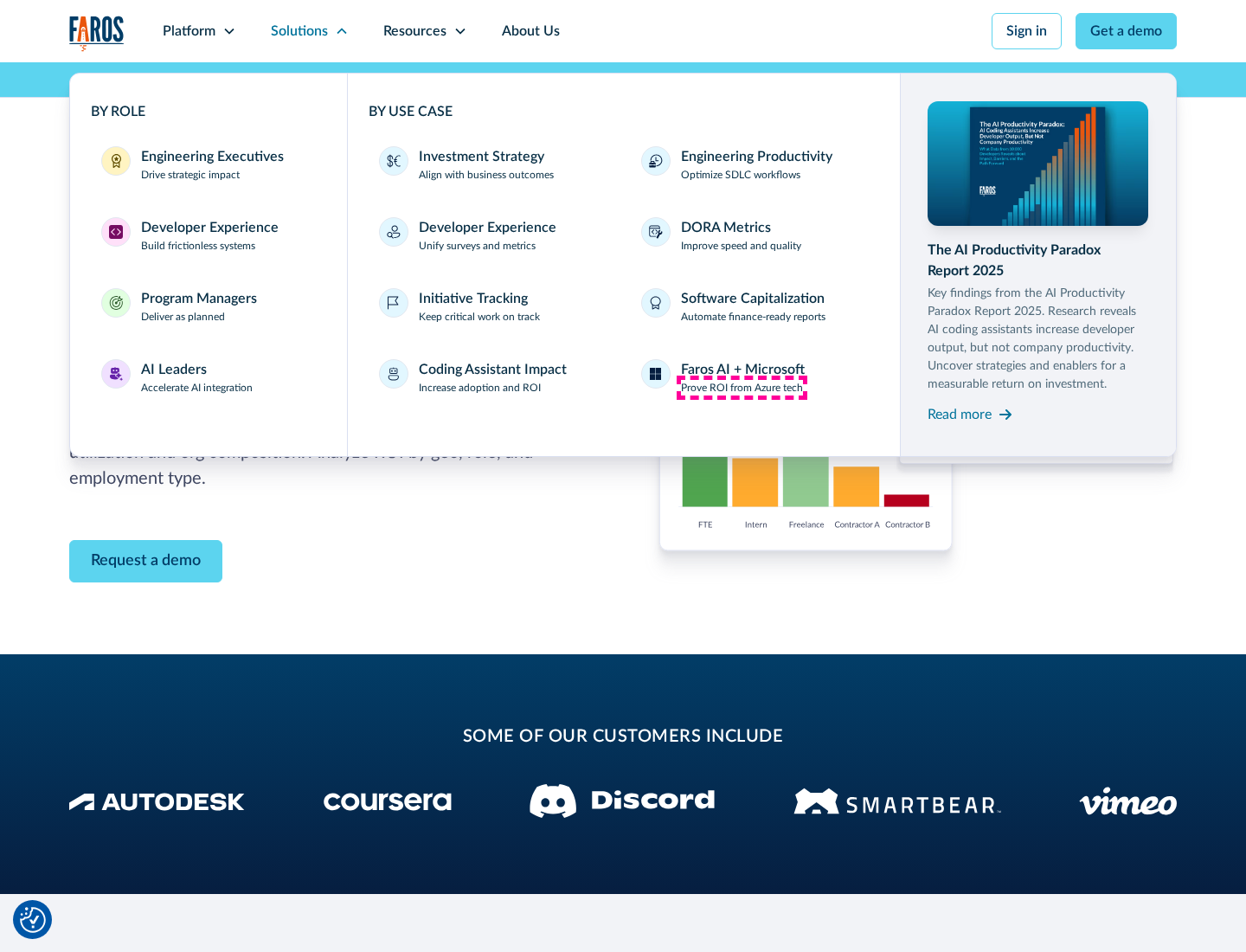
click at [741, 388] on p "Prove ROI from Azure tech" at bounding box center [741, 388] width 122 height 15
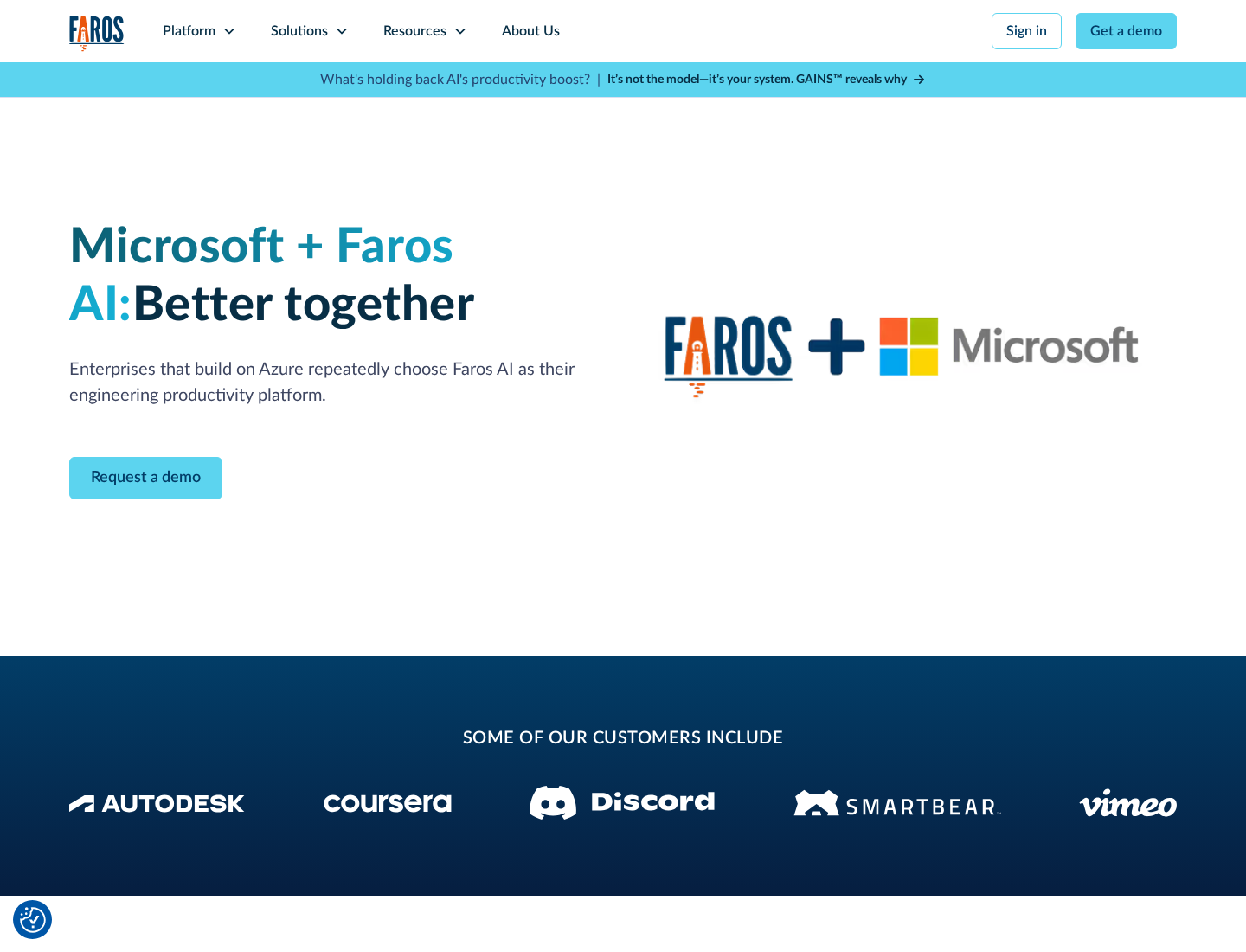
click at [341, 31] on icon at bounding box center [342, 31] width 13 height 13
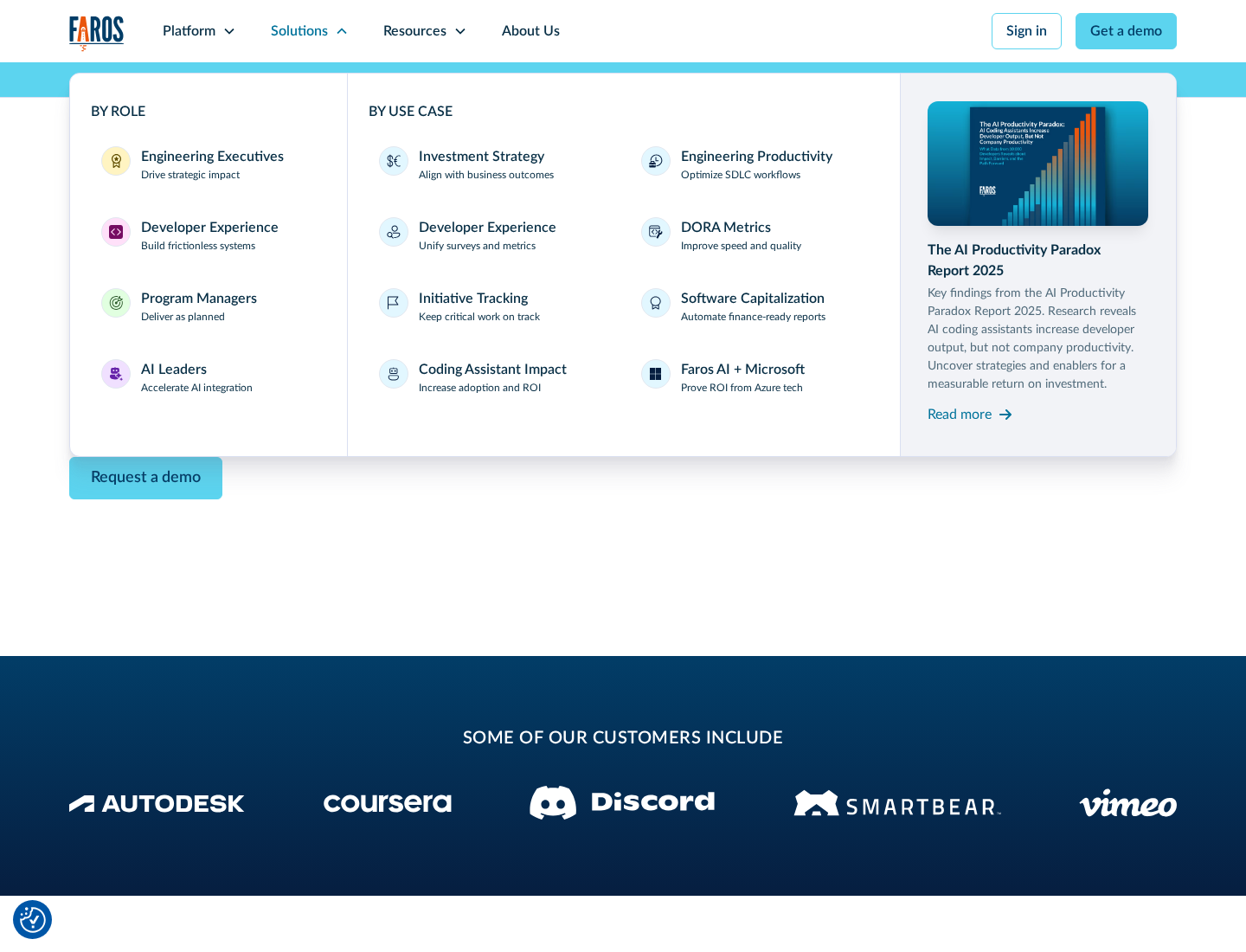
click at [960, 414] on div "Read more" at bounding box center [959, 415] width 64 height 21
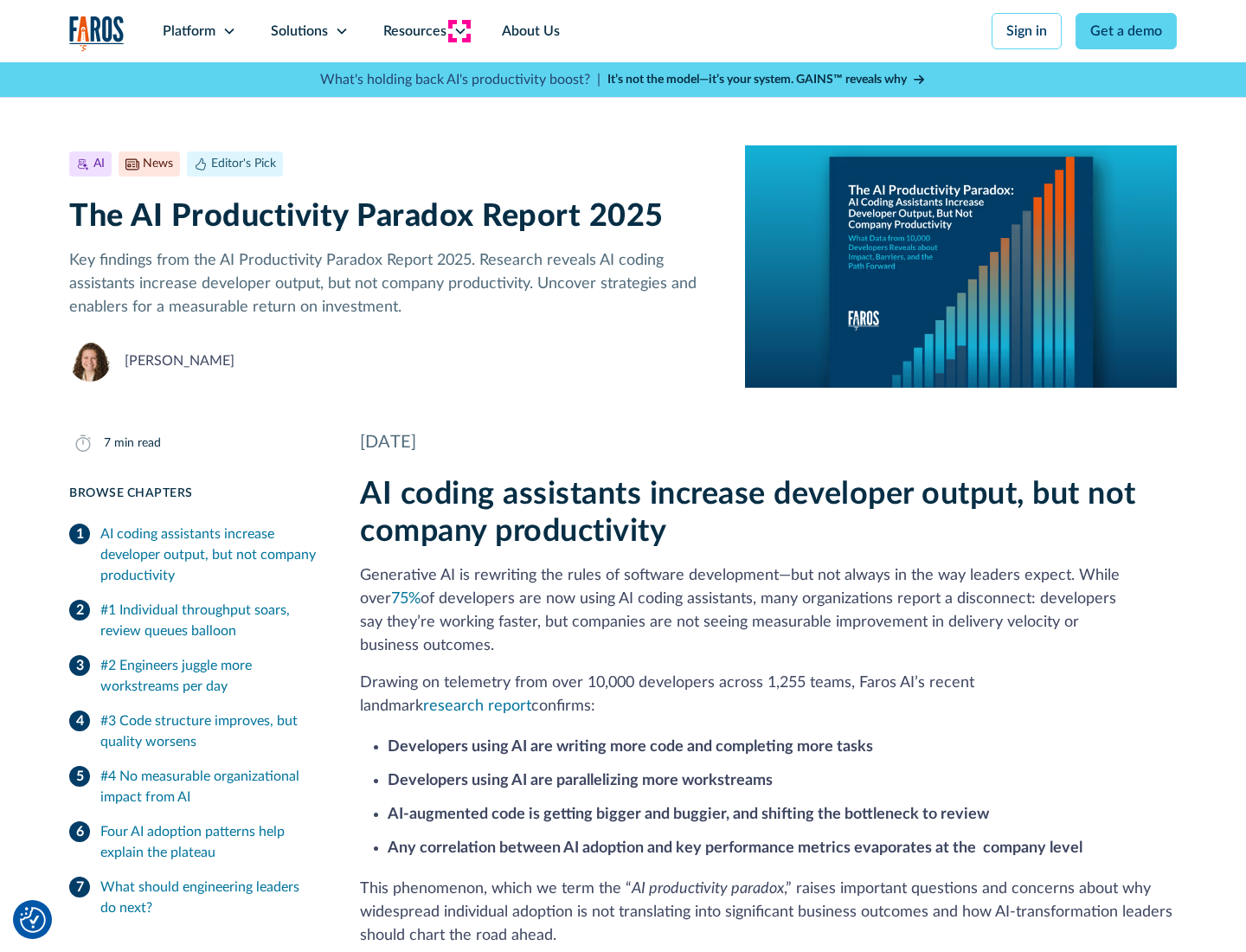
click at [459, 31] on icon at bounding box center [460, 31] width 13 height 13
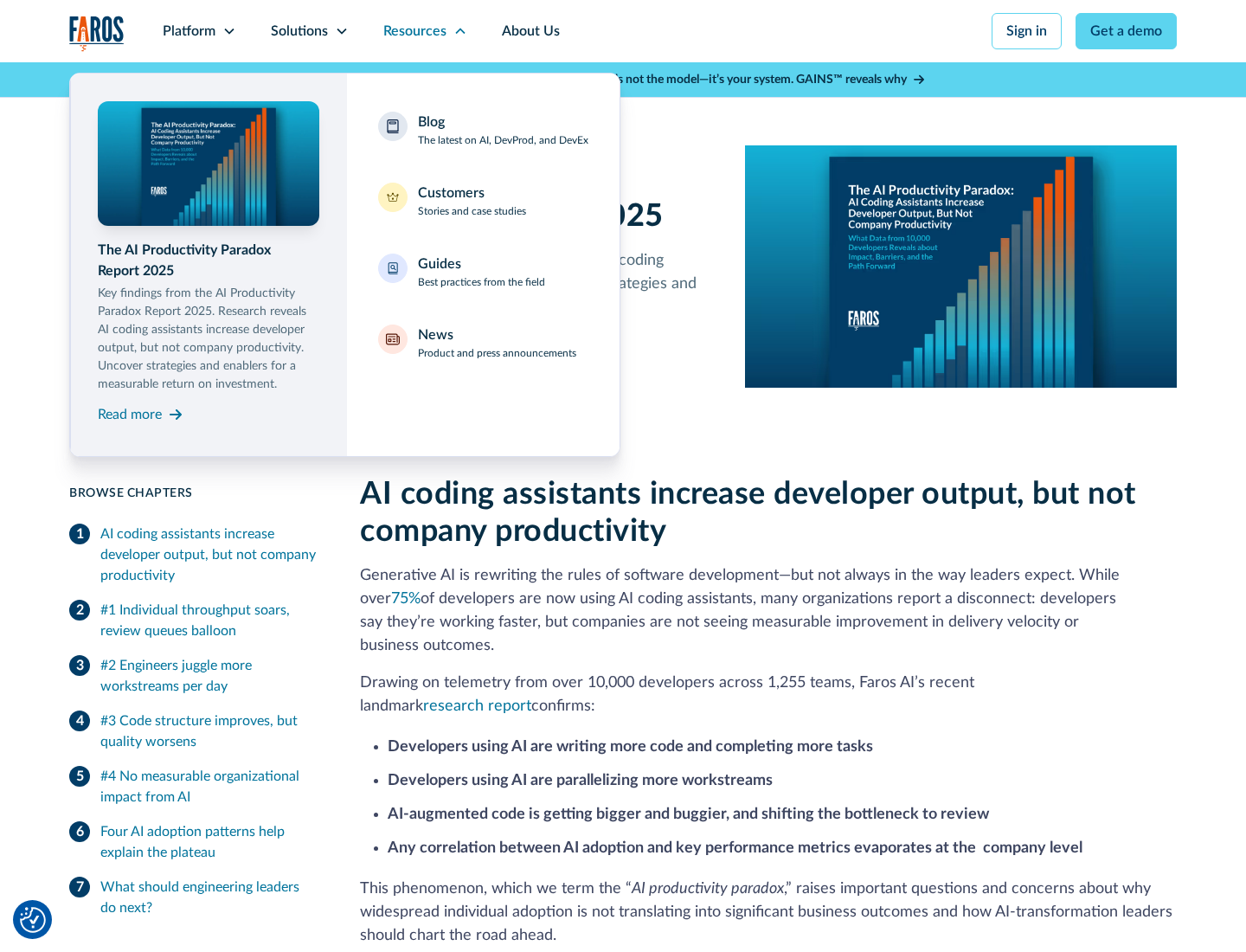
click at [503, 130] on div "Blog The latest on AI, DevProd, and DevEx" at bounding box center [503, 130] width 171 height 36
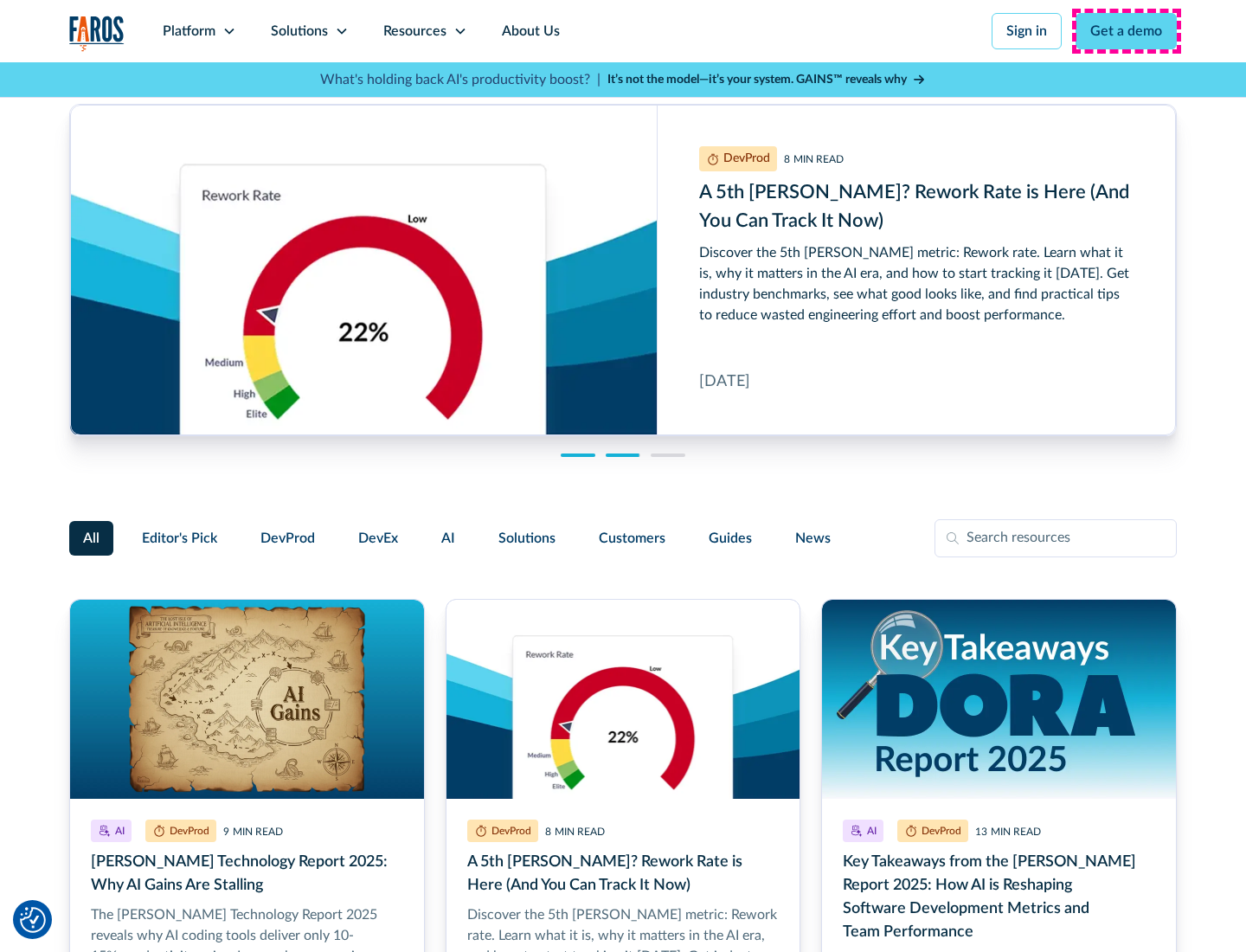
click at [1127, 31] on link "Get a demo" at bounding box center [1125, 32] width 101 height 36
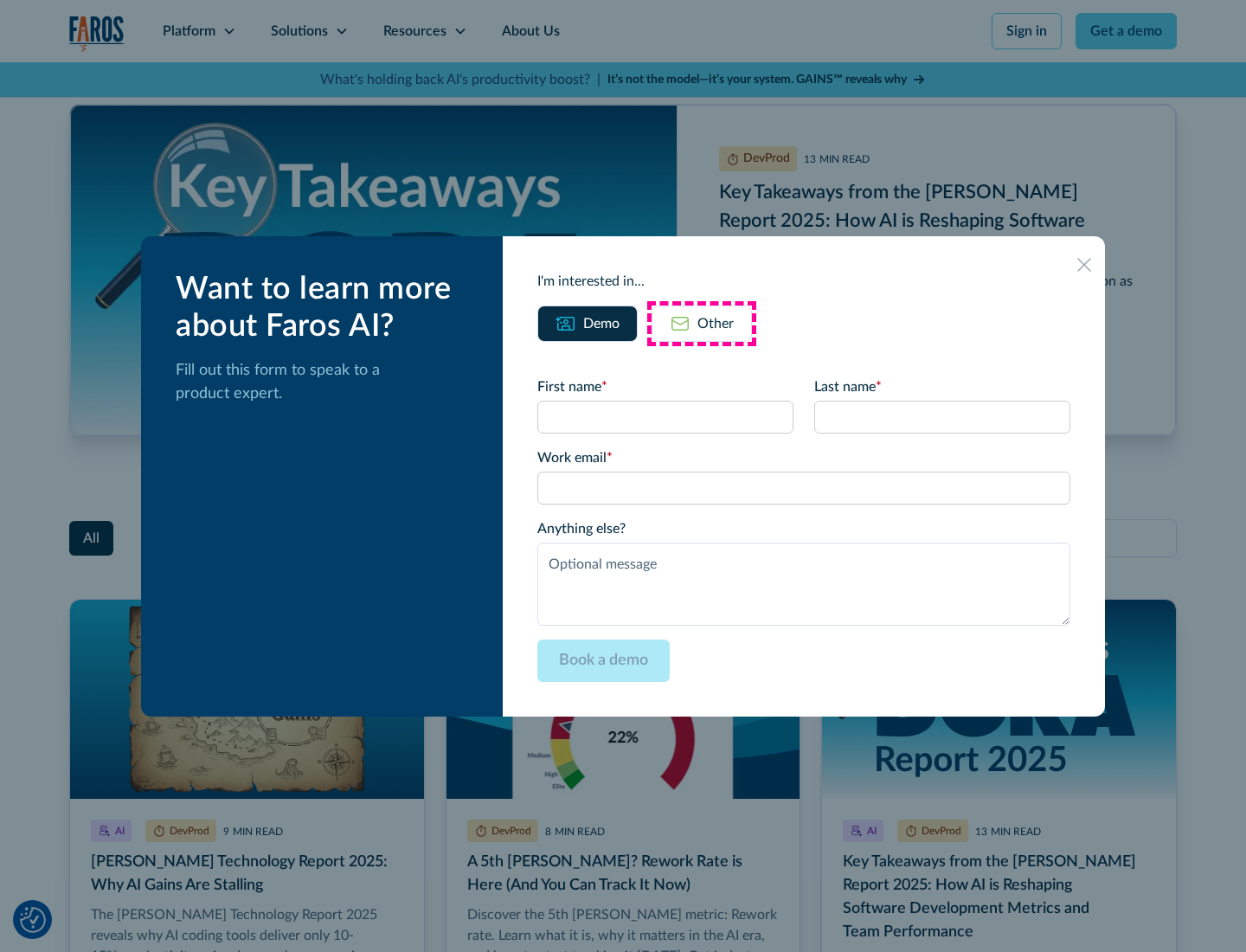
click at [702, 322] on div "Other" at bounding box center [716, 323] width 36 height 21
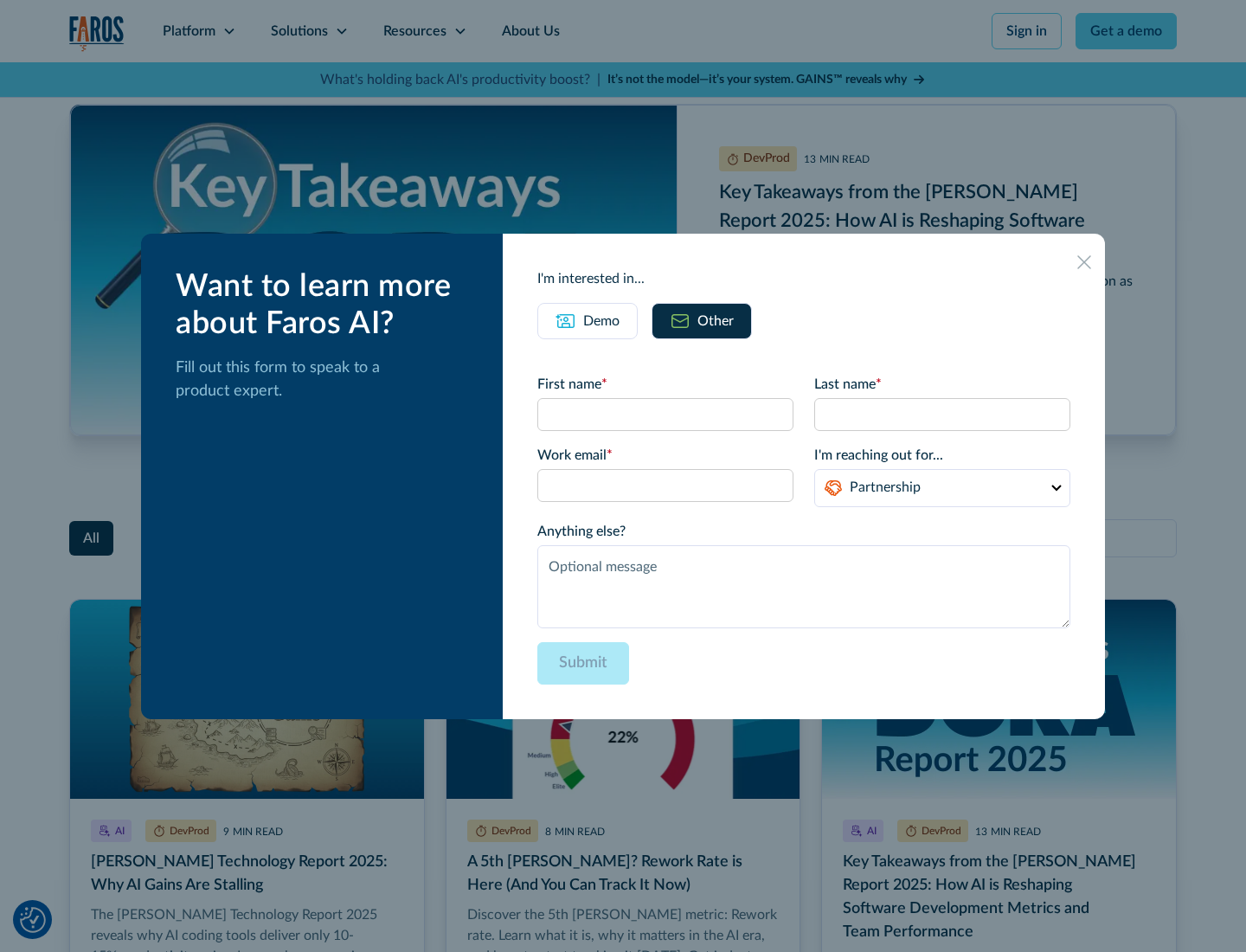
click at [1084, 261] on icon at bounding box center [1084, 262] width 13 height 13
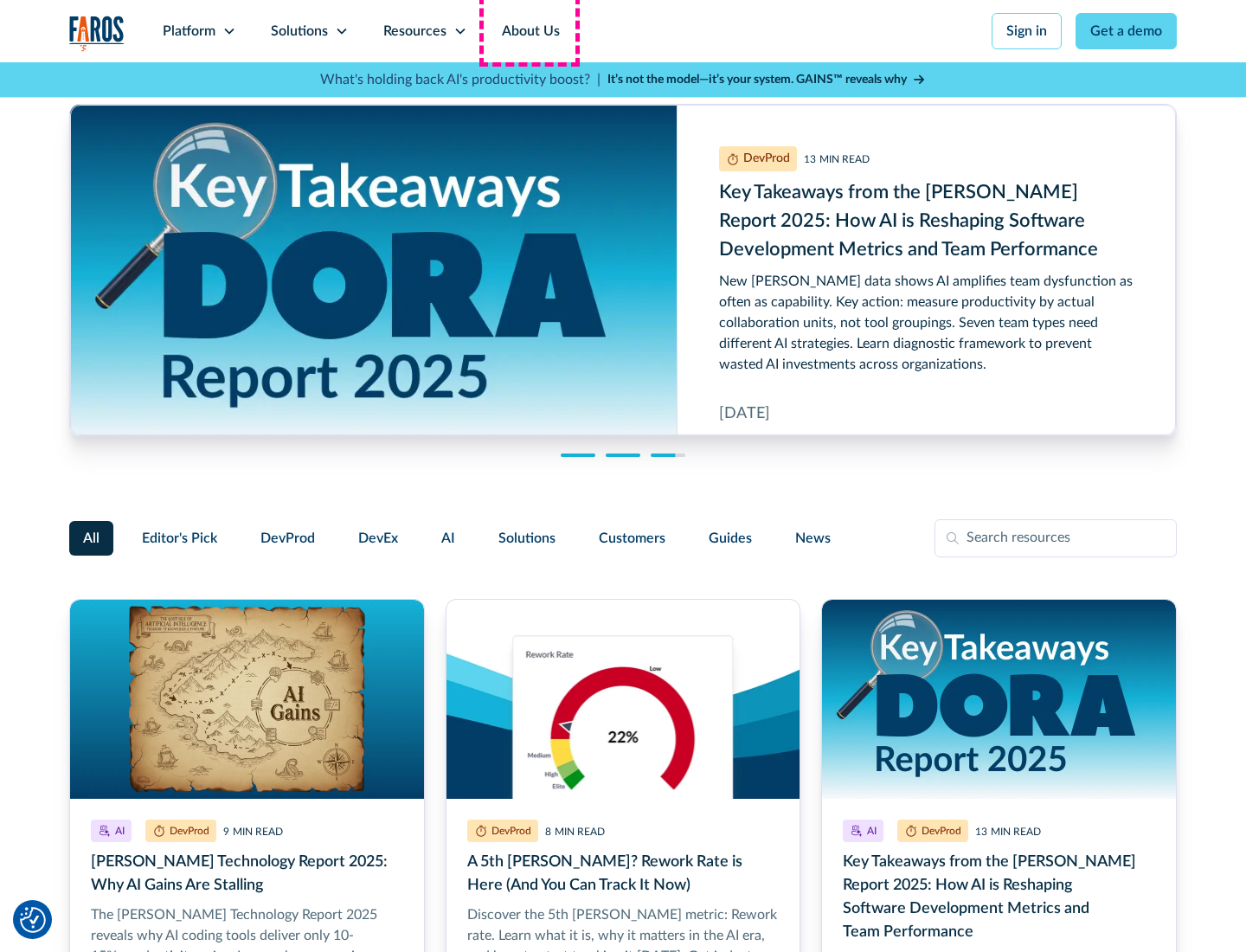
click at [529, 31] on link "About Us" at bounding box center [531, 31] width 92 height 62
